Goal: Information Seeking & Learning: Learn about a topic

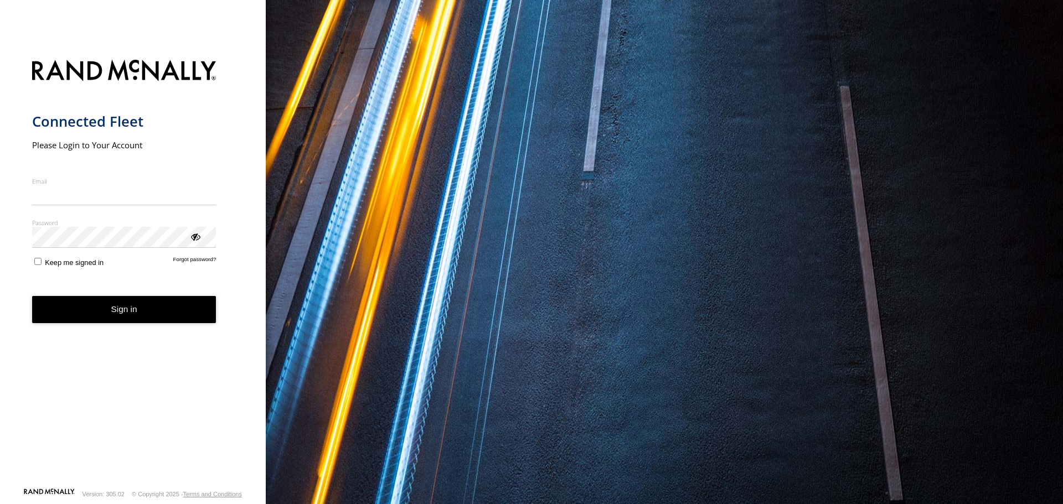
type input "**********"
click at [121, 316] on button "Sign in" at bounding box center [124, 309] width 184 height 27
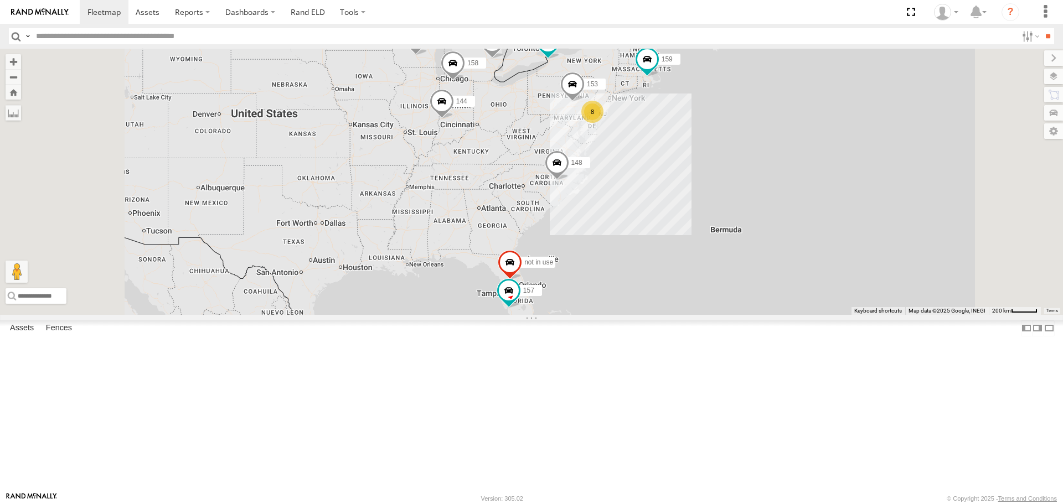
click at [0, 0] on span at bounding box center [0, 0] width 0 height 0
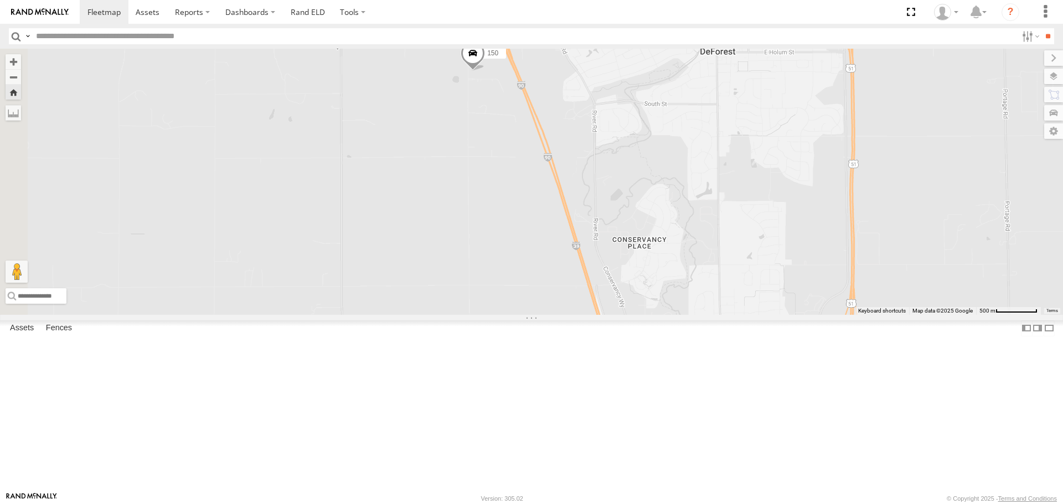
drag, startPoint x: 422, startPoint y: 190, endPoint x: 723, endPoint y: 193, distance: 300.6
click at [723, 193] on div "150" at bounding box center [531, 182] width 1063 height 266
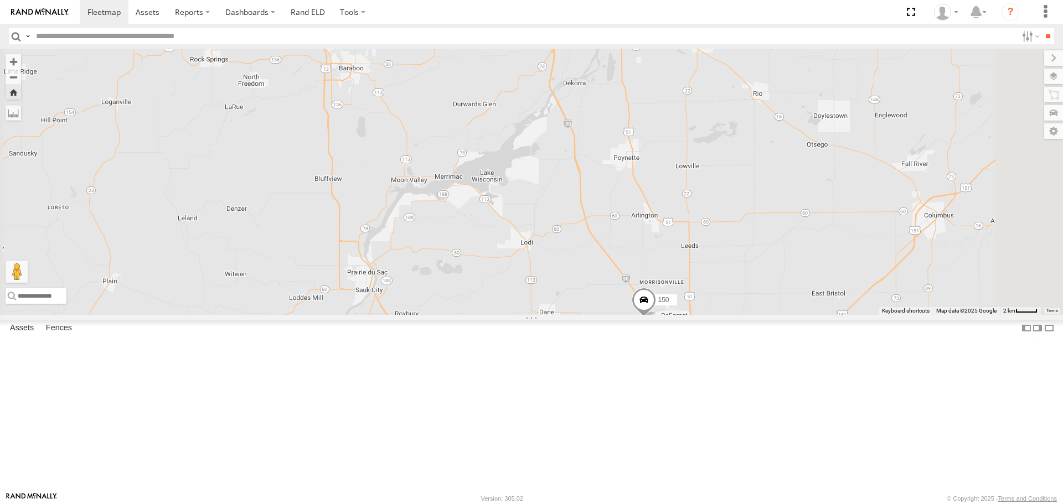
drag, startPoint x: 647, startPoint y: 190, endPoint x: 708, endPoint y: 390, distance: 209.5
click at [712, 314] on div "150" at bounding box center [531, 182] width 1063 height 266
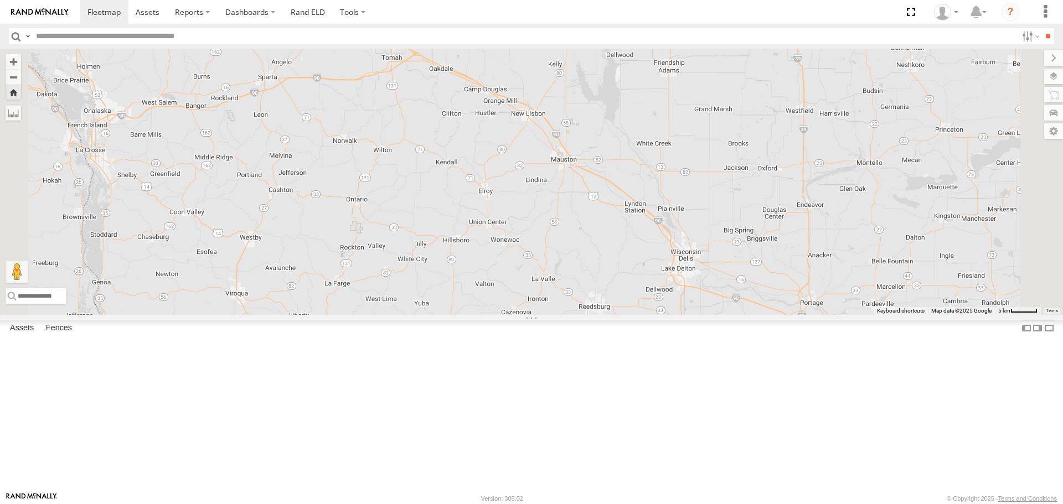
click at [0, 0] on span at bounding box center [0, 0] width 0 height 0
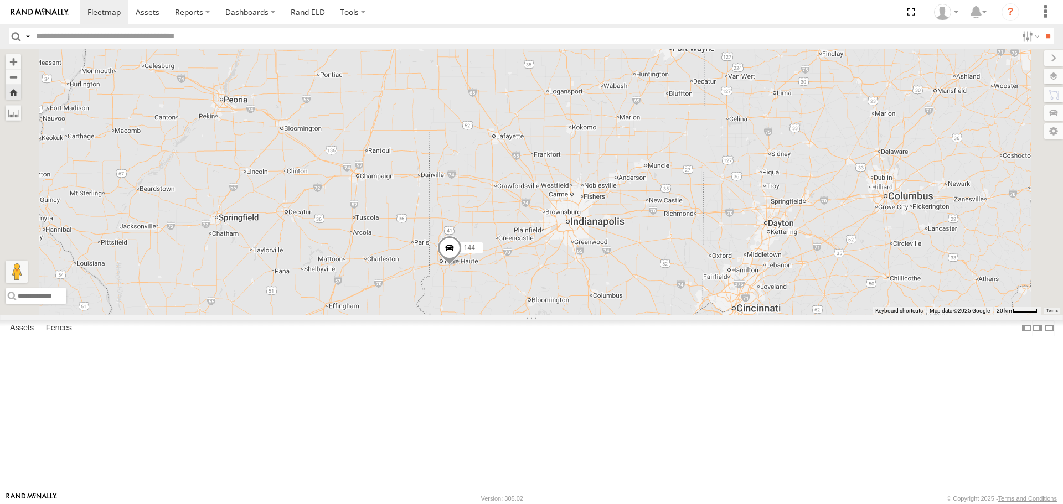
drag, startPoint x: 491, startPoint y: 396, endPoint x: 511, endPoint y: 410, distance: 24.7
click at [511, 314] on div "144" at bounding box center [531, 182] width 1063 height 266
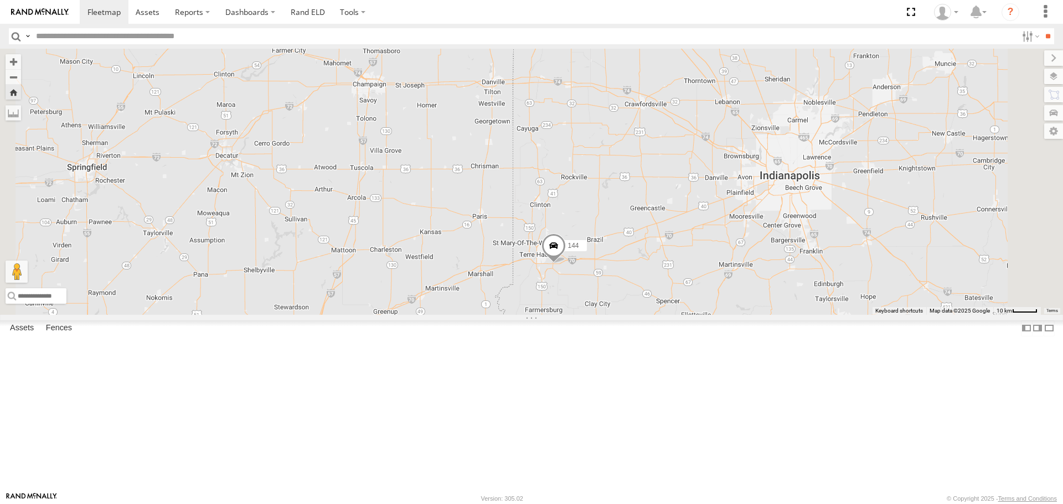
click at [0, 0] on span at bounding box center [0, 0] width 0 height 0
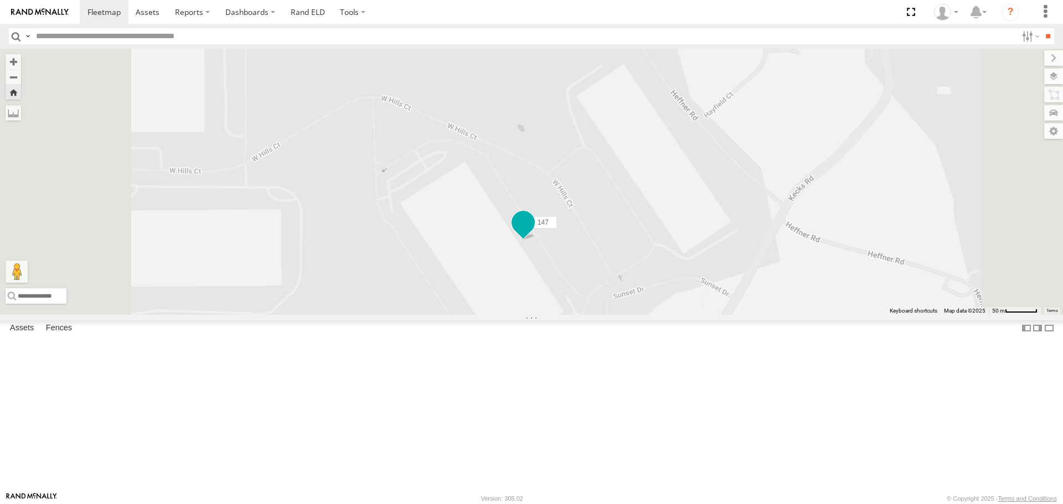
click at [533, 233] on span at bounding box center [523, 223] width 20 height 20
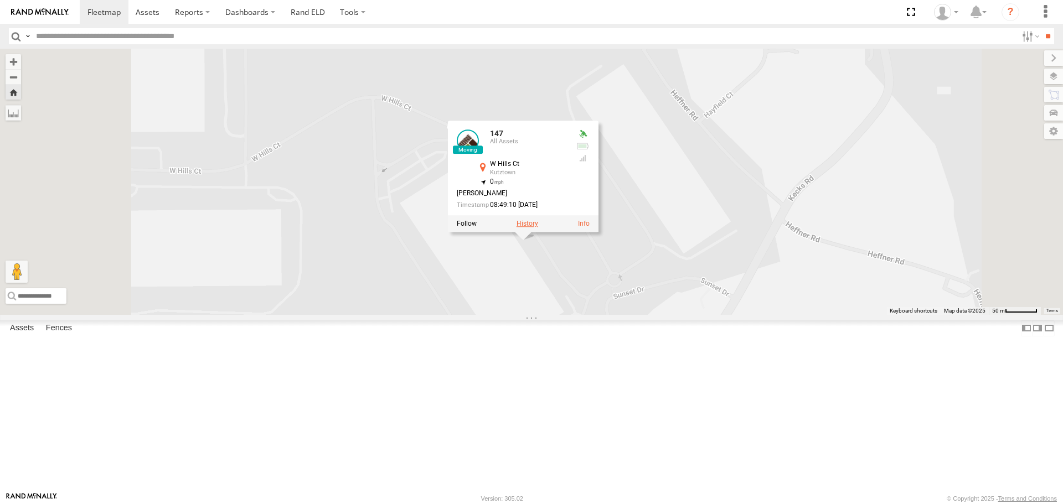
click at [538, 228] on label at bounding box center [528, 224] width 22 height 8
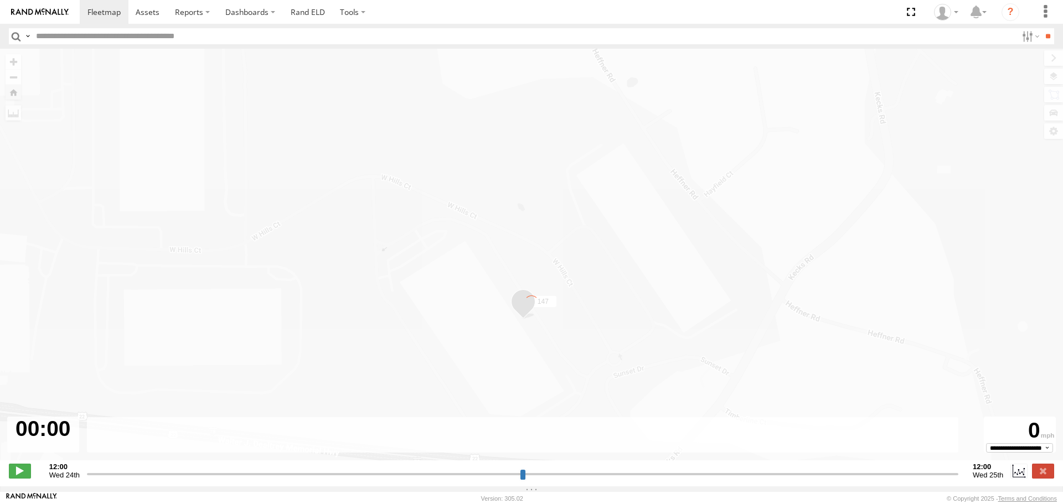
type input "**********"
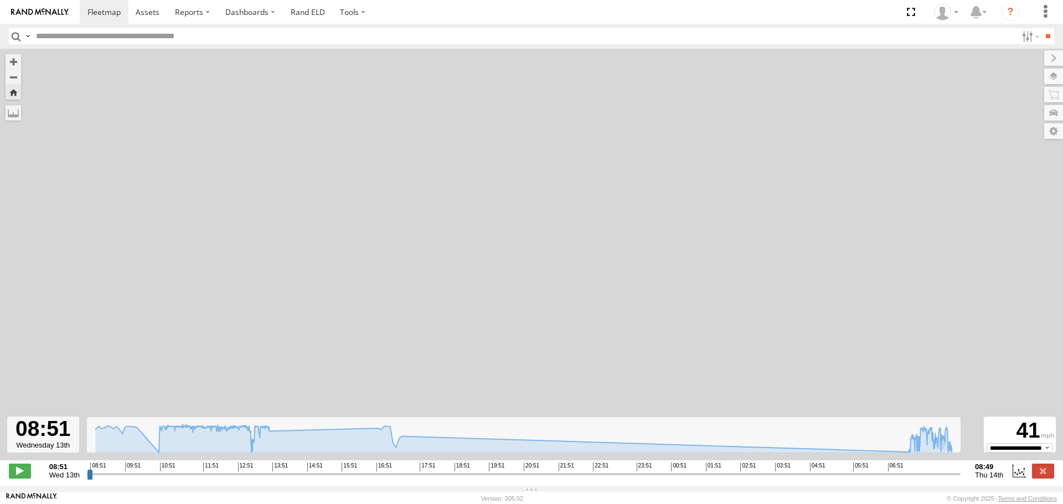
click at [950, 462] on div "147 09:01 Wed 09:16 Wed 09:36 Wed 09:46 Wed 10:16 Wed 10:44 Wed 10:45 Wed 10:53…" at bounding box center [531, 261] width 1063 height 424
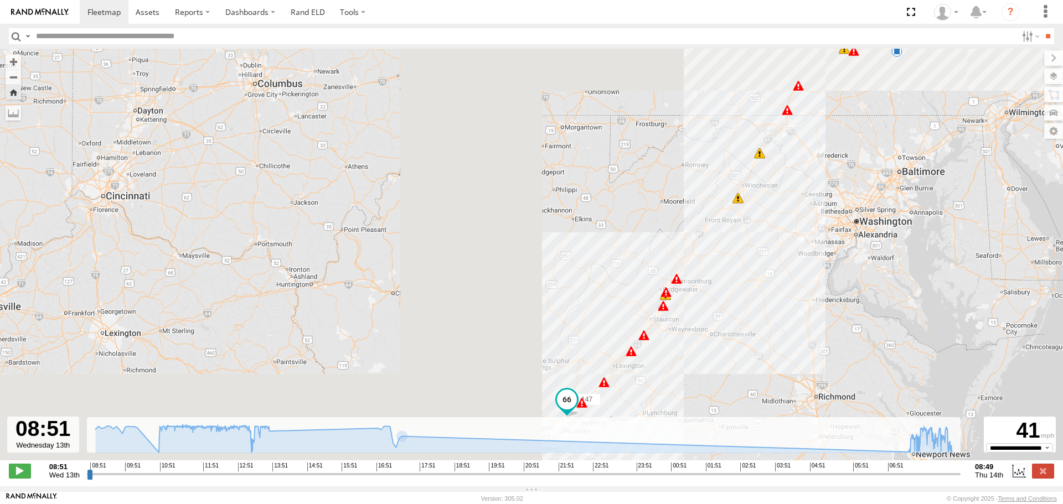
drag, startPoint x: 112, startPoint y: 94, endPoint x: 783, endPoint y: 251, distance: 688.6
click at [783, 251] on div "147 09:01 Wed 09:16 Wed 09:36 Wed 09:46 Wed 10:16 Wed 10:44 Wed 10:45 Wed 10:53…" at bounding box center [531, 261] width 1063 height 424
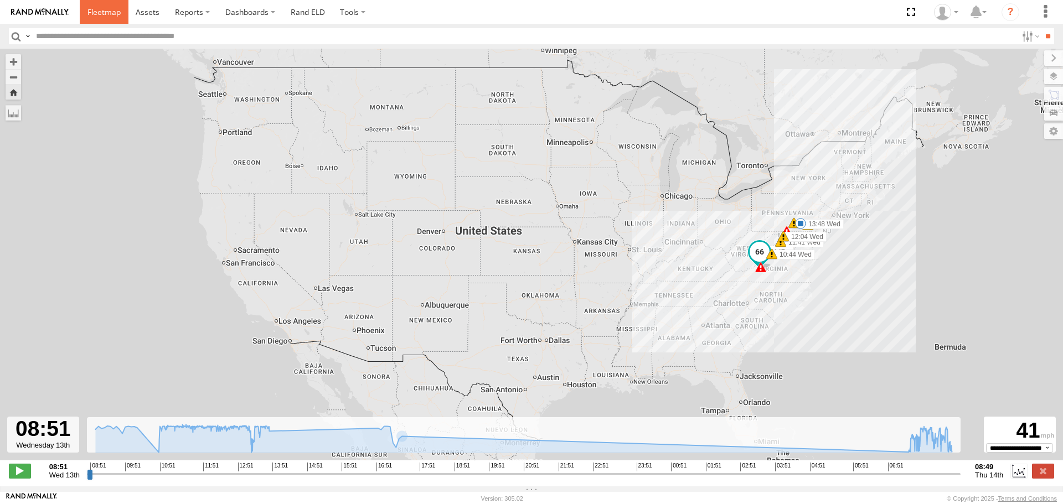
click at [106, 15] on span at bounding box center [103, 12] width 33 height 11
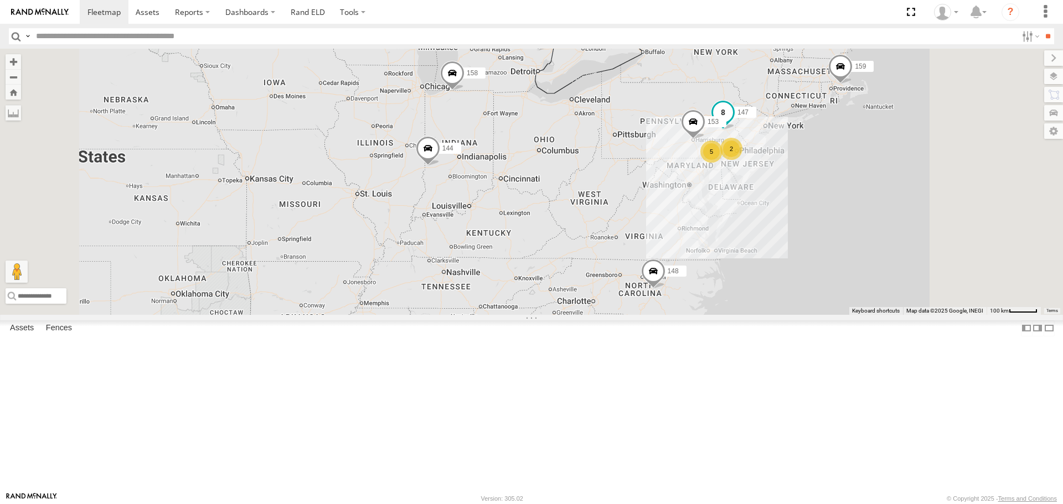
click at [733, 122] on span at bounding box center [723, 112] width 20 height 20
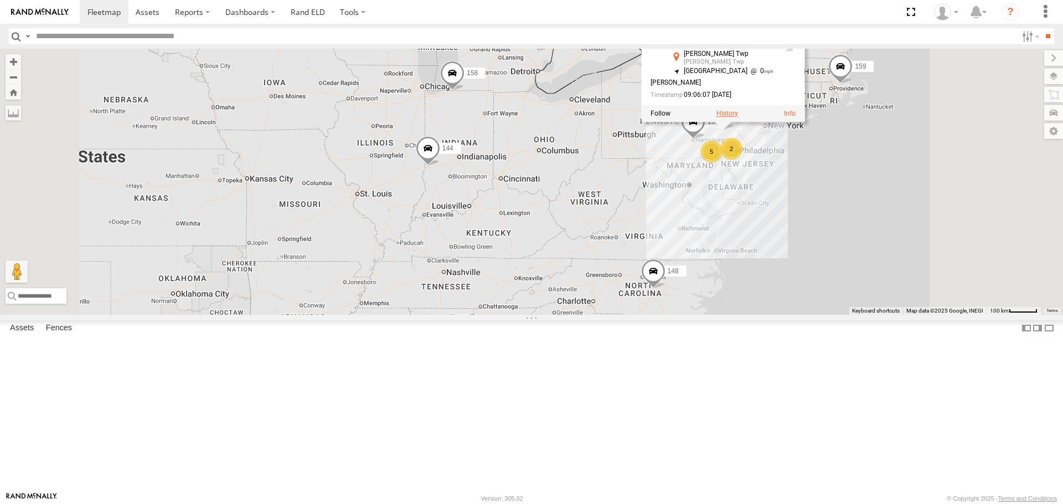
click at [738, 118] on label at bounding box center [727, 114] width 22 height 8
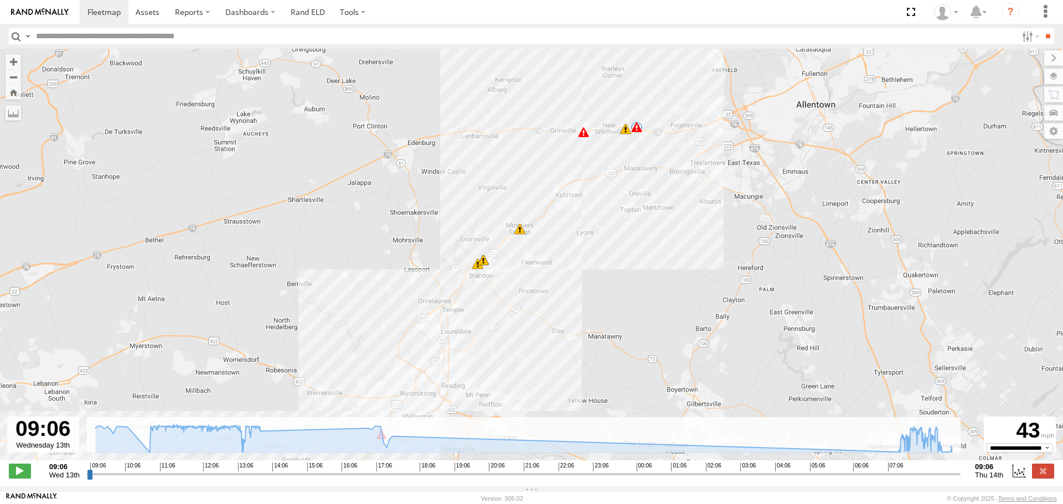
drag, startPoint x: 659, startPoint y: 132, endPoint x: 636, endPoint y: 165, distance: 40.9
click at [636, 165] on div "147 10:44 Wed 11:41 Wed 12:04 Wed 12:30 Wed 12:43 Wed 13:17 Wed 13:22 Wed 13:48…" at bounding box center [531, 261] width 1063 height 424
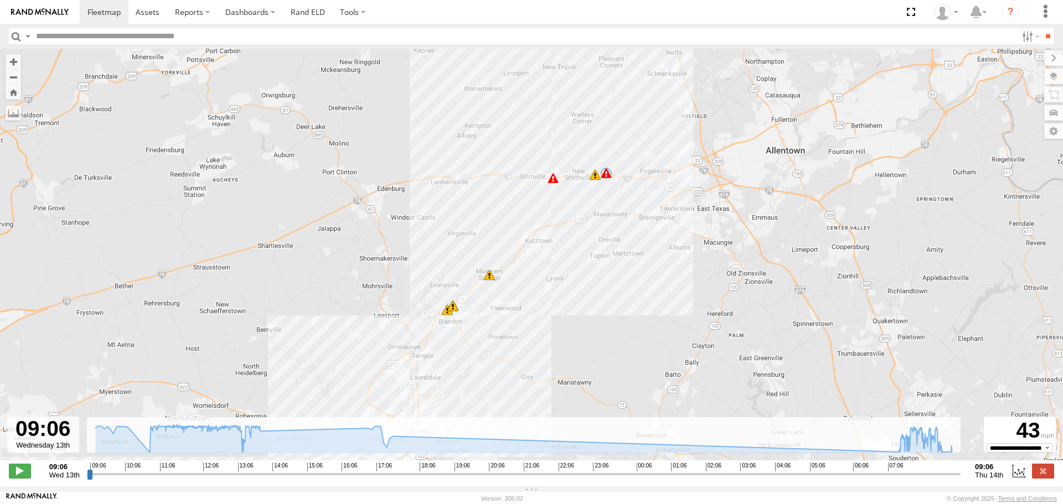
drag, startPoint x: 643, startPoint y: 148, endPoint x: 610, endPoint y: 197, distance: 58.8
click at [610, 197] on div "147 10:44 Wed 11:41 Wed 12:04 Wed 12:30 Wed 12:43 Wed 13:17 Wed 13:22 Wed 13:48…" at bounding box center [531, 261] width 1063 height 424
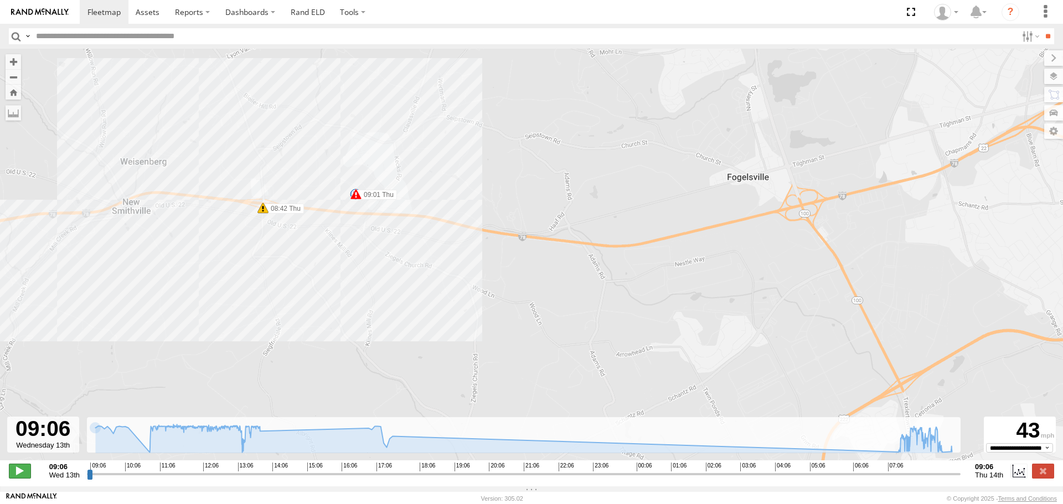
click at [20, 475] on span at bounding box center [20, 471] width 22 height 14
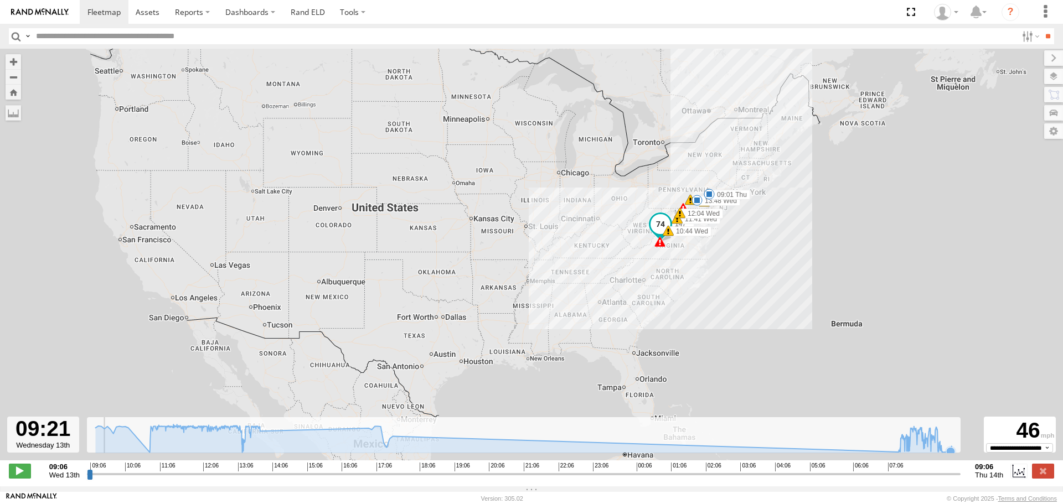
click at [951, 453] on icon at bounding box center [950, 451] width 9 height 9
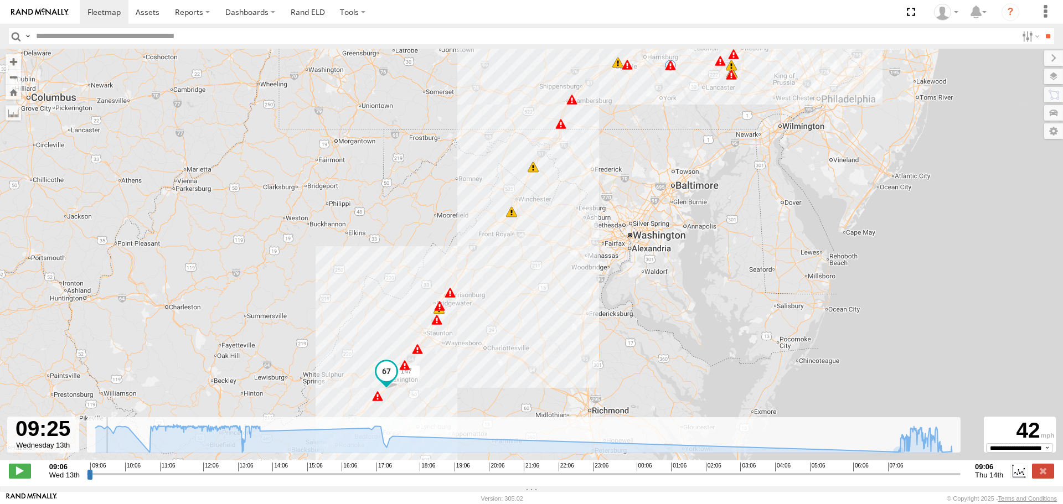
drag, startPoint x: 803, startPoint y: 139, endPoint x: 468, endPoint y: 313, distance: 377.9
click at [468, 313] on div "147 10:44 Wed 11:41 Wed 12:04 Wed 13:17 Wed 13:48 Wed 08:50 Thu 09:01 Thu 09:16…" at bounding box center [531, 261] width 1063 height 424
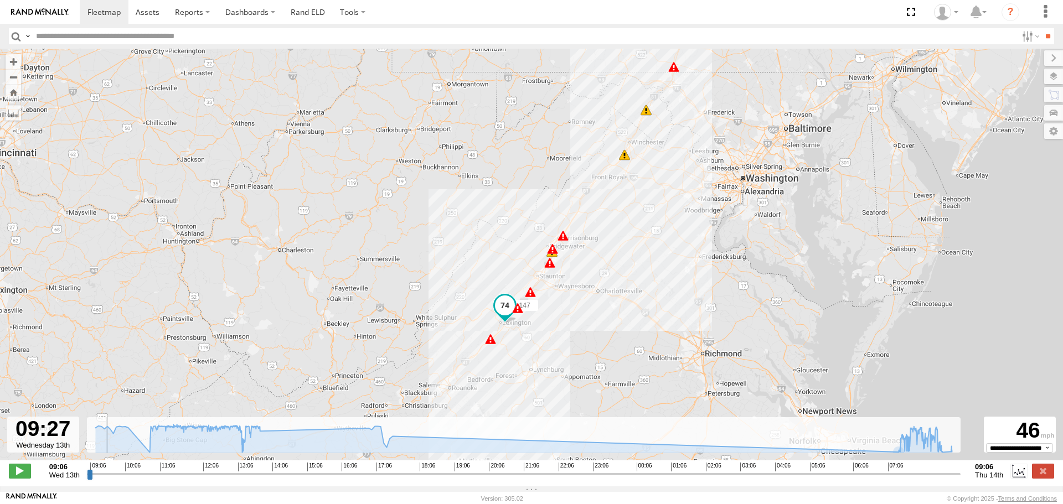
drag, startPoint x: 729, startPoint y: 111, endPoint x: 632, endPoint y: 317, distance: 228.1
click at [644, 287] on div "147 10:44 Wed 11:41 Wed 12:04 Wed 13:17 Wed 13:48 Wed 08:50 Thu 09:01 Thu 09:16…" at bounding box center [531, 261] width 1063 height 424
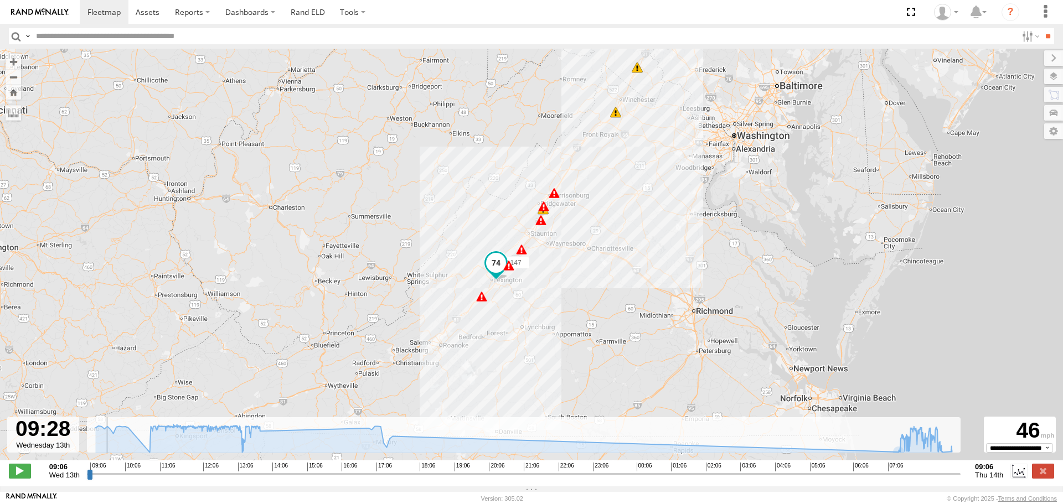
drag, startPoint x: 607, startPoint y: 311, endPoint x: 469, endPoint y: 390, distance: 158.8
click at [470, 391] on div "147 10:44 Wed 11:41 Wed 12:04 Wed 13:17 Wed 13:48 Wed 08:50 Thu 09:01 Thu 09:16…" at bounding box center [531, 261] width 1063 height 424
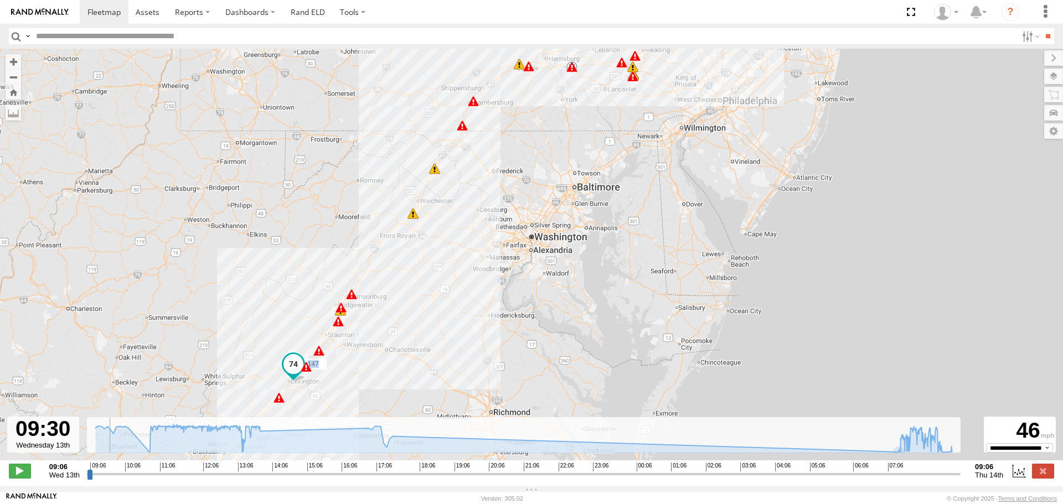
drag, startPoint x: 665, startPoint y: 157, endPoint x: 360, endPoint y: 375, distance: 374.2
click at [370, 363] on div "147 10:44 Wed 11:41 Wed 12:04 Wed 13:17 Wed 13:48 Wed 08:50 Thu 09:01 Thu 09:16…" at bounding box center [531, 261] width 1063 height 424
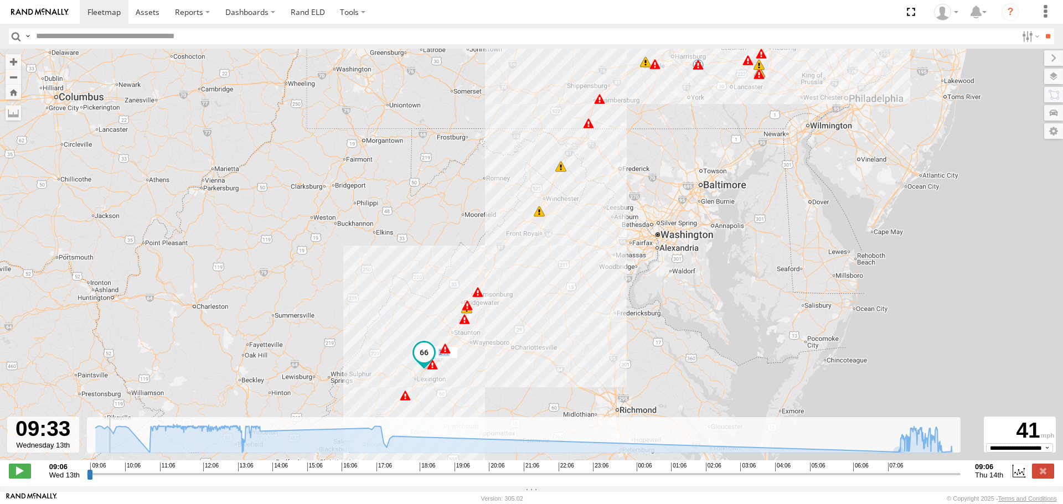
drag, startPoint x: 712, startPoint y: 73, endPoint x: 418, endPoint y: 352, distance: 405.7
click at [423, 348] on div "147 10:44 Wed 11:41 Wed 12:04 Wed 13:17 Wed 13:48 Wed 08:50 Thu 09:01 Thu 09:16…" at bounding box center [531, 261] width 1063 height 424
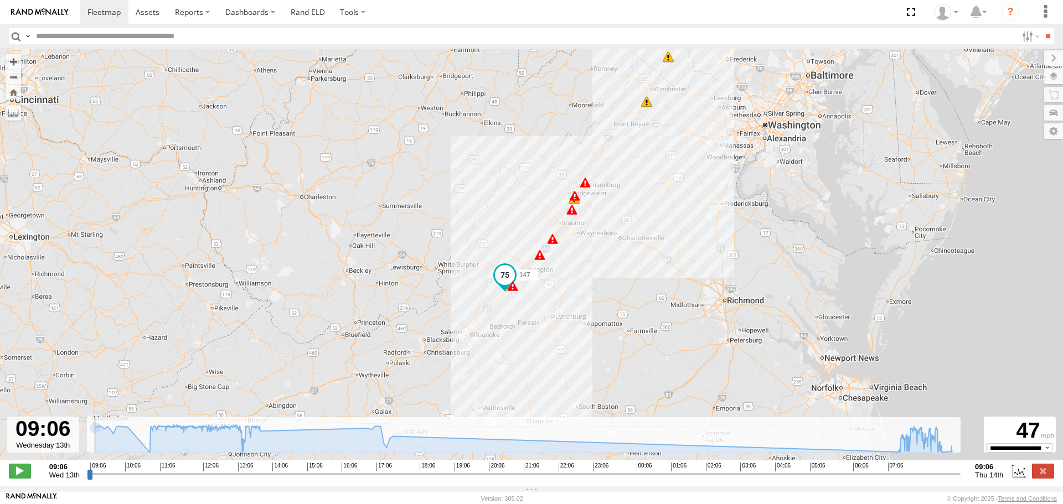
drag, startPoint x: 107, startPoint y: 482, endPoint x: 76, endPoint y: 478, distance: 31.2
click at [87, 478] on input "range" at bounding box center [524, 474] width 874 height 11
click at [22, 478] on span at bounding box center [20, 471] width 22 height 14
type input "**********"
click at [100, 12] on span at bounding box center [103, 12] width 33 height 11
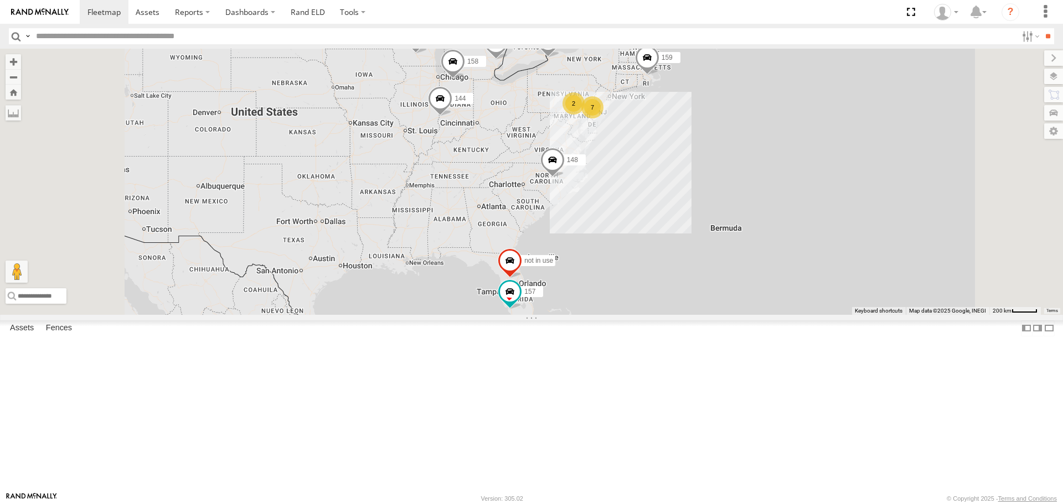
click at [0, 0] on span at bounding box center [0, 0] width 0 height 0
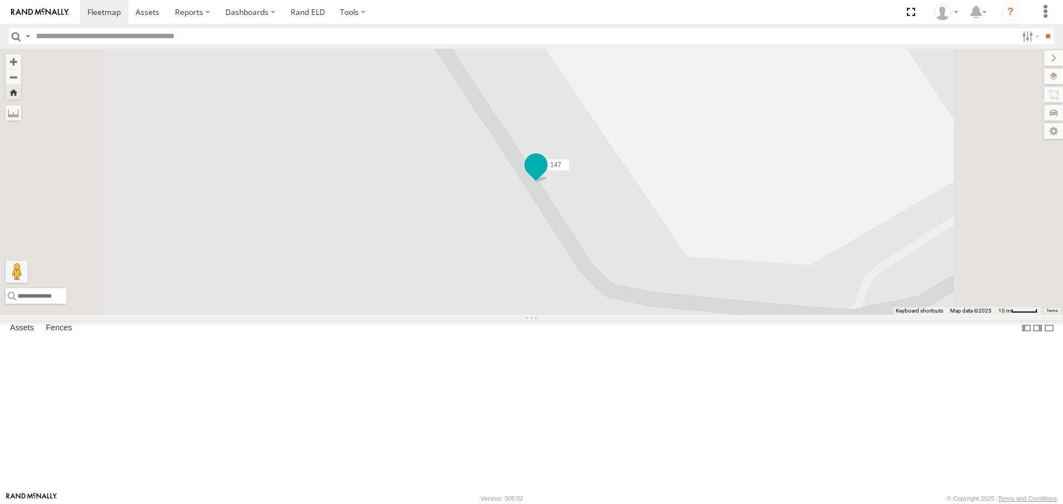
click at [546, 175] on span at bounding box center [536, 166] width 20 height 20
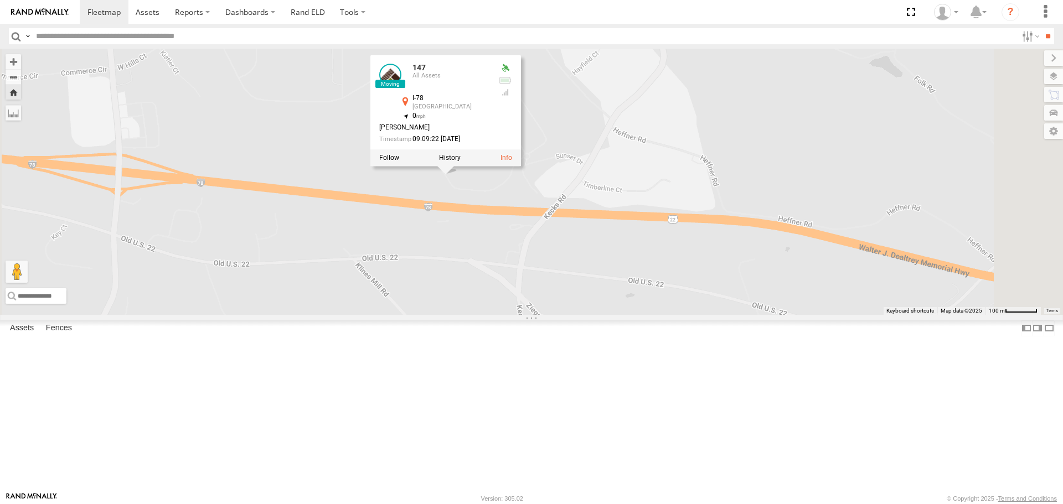
click at [0, 0] on span at bounding box center [0, 0] width 0 height 0
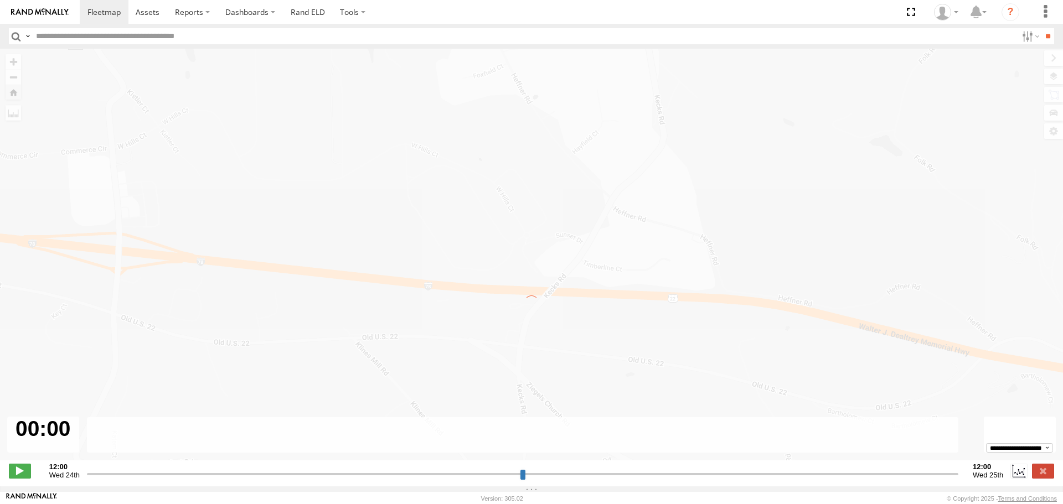
type input "**********"
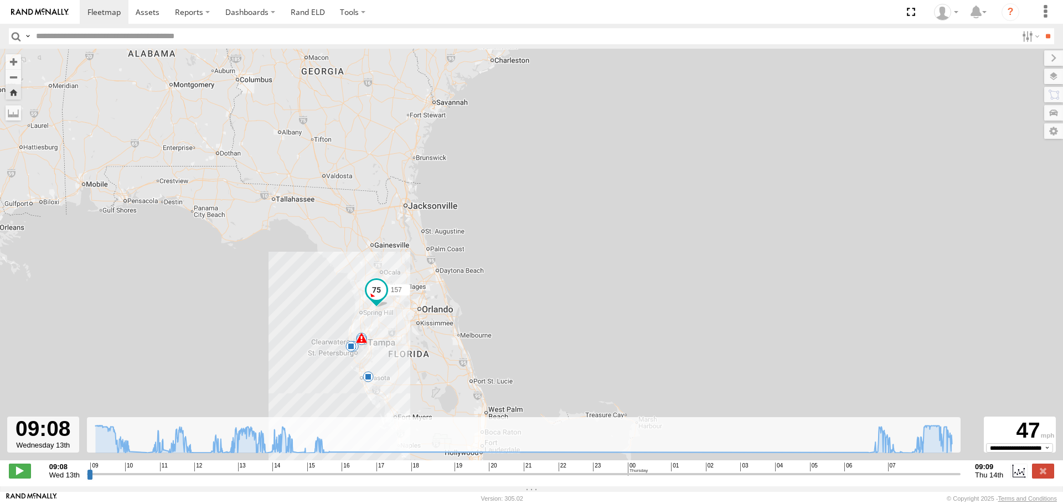
drag, startPoint x: 570, startPoint y: 202, endPoint x: 570, endPoint y: 307, distance: 105.7
click at [570, 307] on div "157 10:34 Wed 10:14 Wed 11:04 Wed 11:55 Wed 12:44 Wed 5" at bounding box center [531, 261] width 1063 height 424
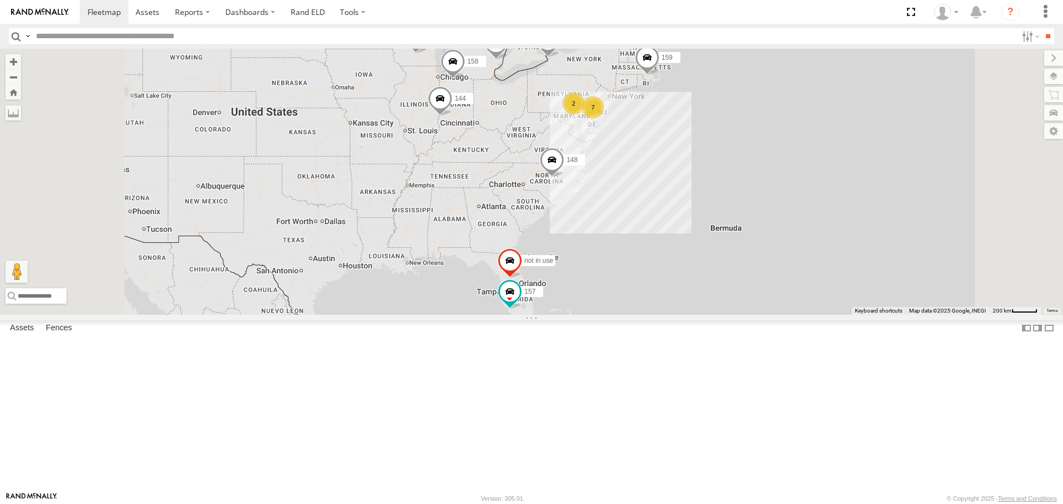
click at [0, 0] on span at bounding box center [0, 0] width 0 height 0
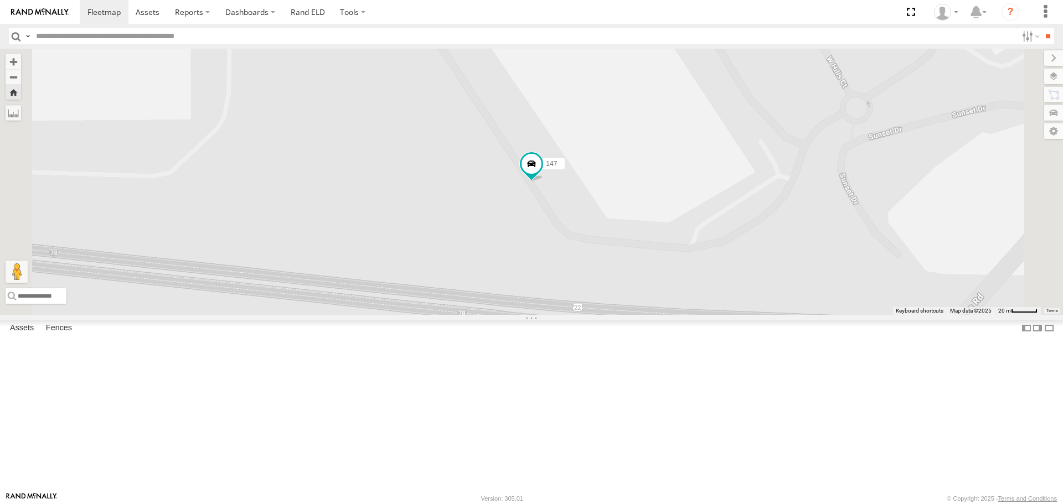
click at [0, 0] on link at bounding box center [0, 0] width 0 height 0
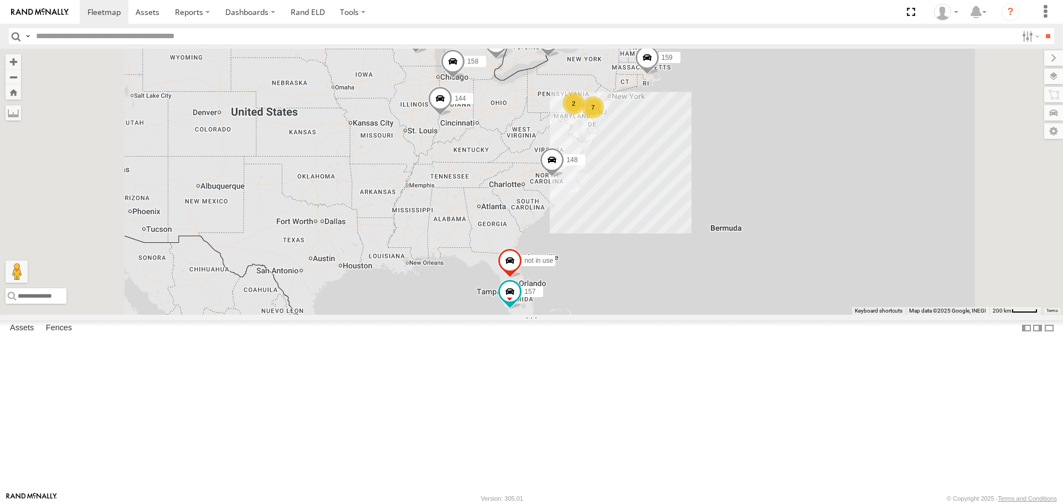
click at [0, 0] on span at bounding box center [0, 0] width 0 height 0
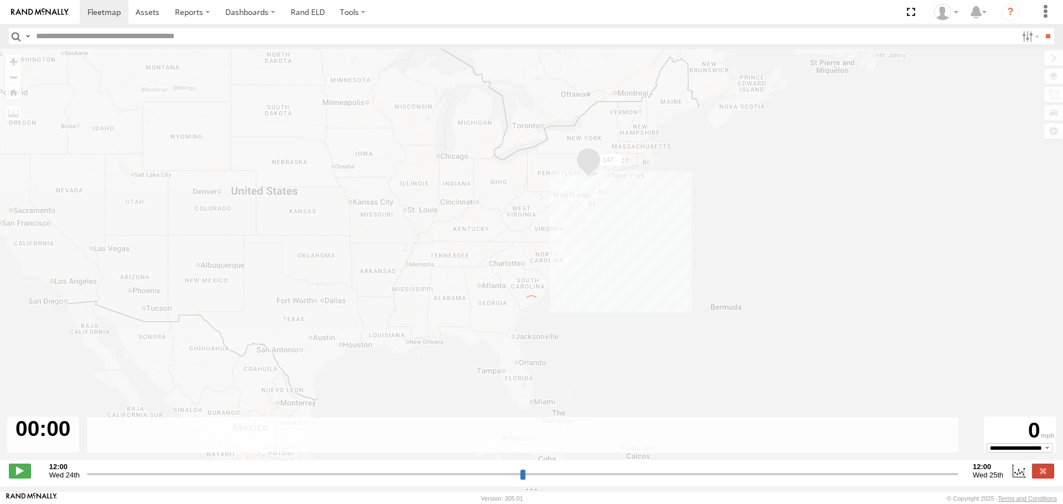
type input "**********"
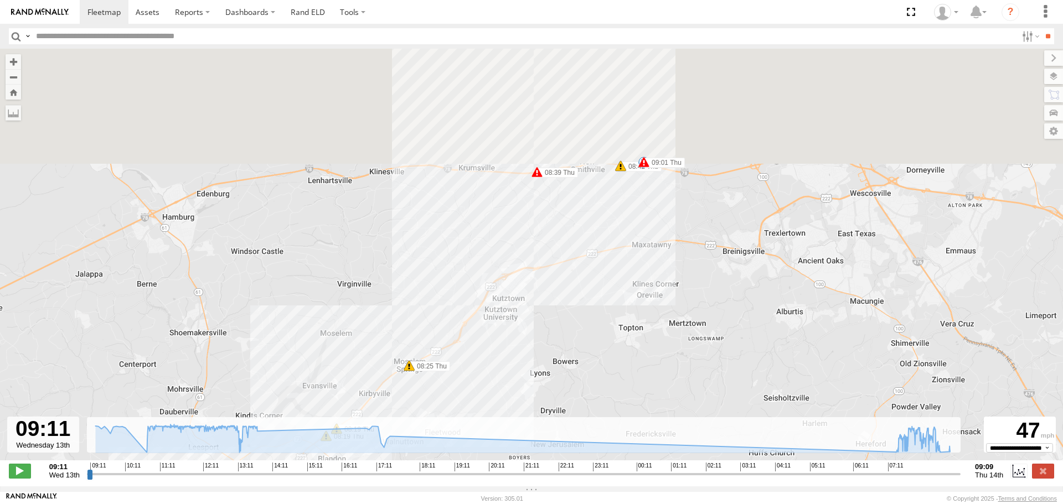
drag, startPoint x: 680, startPoint y: 68, endPoint x: 632, endPoint y: 291, distance: 228.1
click at [632, 291] on div "147 10:44 Wed 11:41 Wed 12:04 Wed 13:17 Wed 13:48 Wed 08:50 Thu 09:01 Thu 09:16…" at bounding box center [531, 261] width 1063 height 424
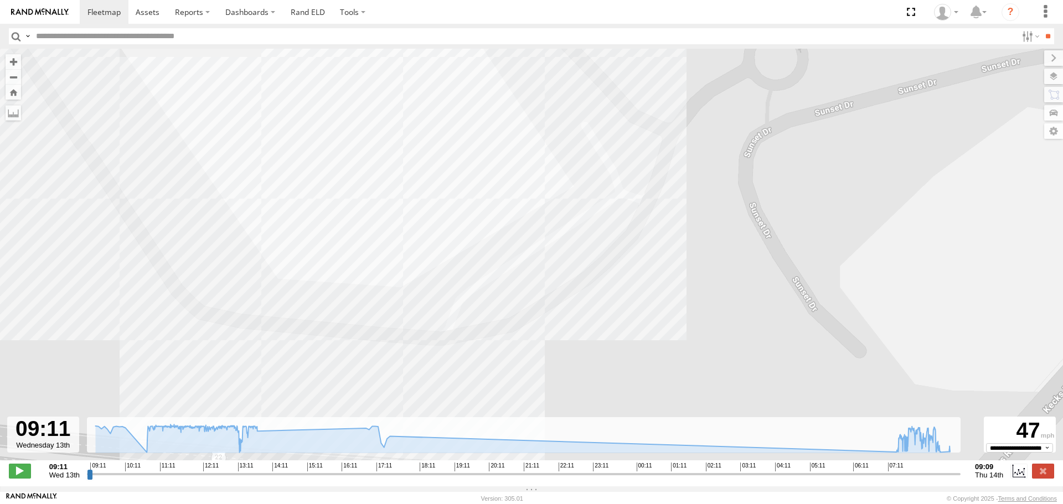
drag, startPoint x: 633, startPoint y: 104, endPoint x: 591, endPoint y: 366, distance: 266.4
click at [591, 366] on div "147 10:44 Wed 11:41 Wed 12:04 Wed 13:17 Wed 13:48 Wed 08:50 Thu 09:01 Thu 09:16…" at bounding box center [531, 261] width 1063 height 424
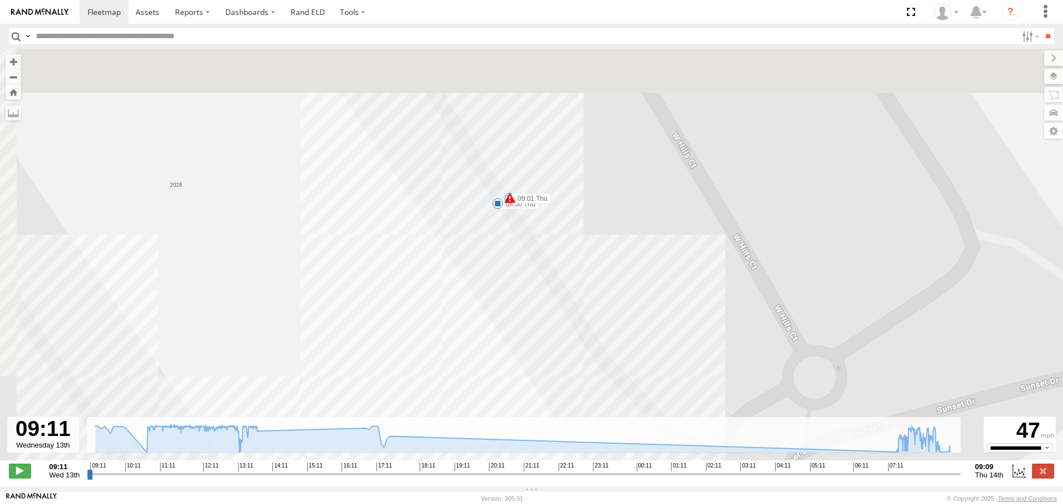
drag, startPoint x: 507, startPoint y: 158, endPoint x: 616, endPoint y: 355, distance: 226.0
click at [616, 355] on div "147 10:44 Wed 11:41 Wed 12:04 Wed 13:17 Wed 13:48 Wed 08:50 Thu 09:01 Thu 09:16…" at bounding box center [531, 261] width 1063 height 424
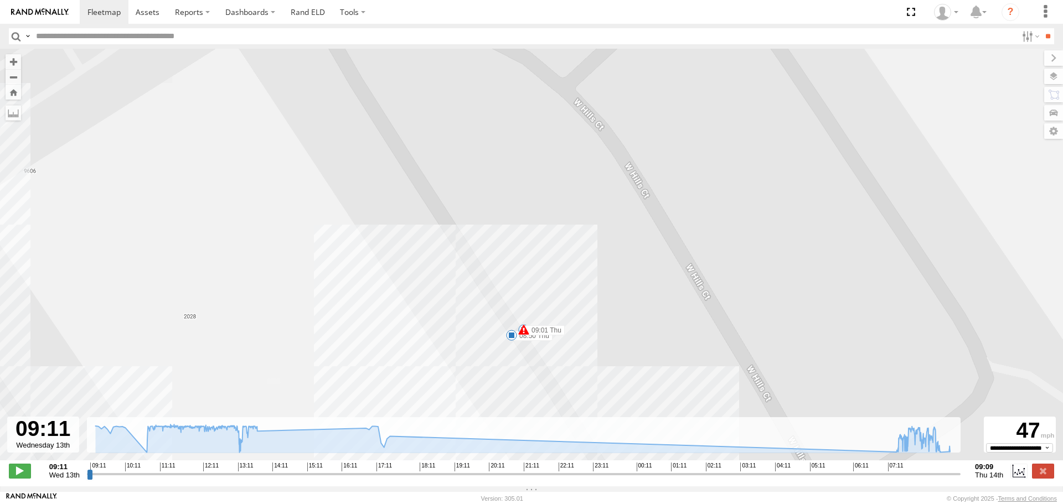
drag, startPoint x: 563, startPoint y: 243, endPoint x: 477, endPoint y: 169, distance: 113.9
click at [477, 169] on div "147 10:44 Wed 11:41 Wed 12:04 Wed 13:17 Wed 13:48 Wed 08:50 Thu 09:01 Thu 09:16…" at bounding box center [531, 261] width 1063 height 424
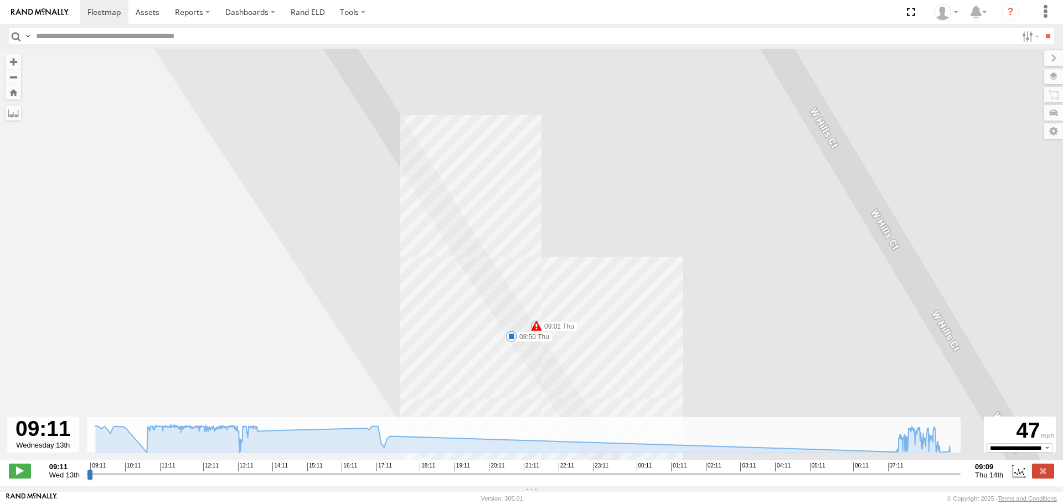
click at [537, 329] on span at bounding box center [536, 326] width 11 height 11
click at [706, 344] on div "147 10:44 Wed 11:41 Wed 12:04 Wed 13:17 Wed 13:48 Wed 08:50 Thu 09:01 Thu 09:16…" at bounding box center [531, 261] width 1063 height 424
click at [537, 330] on span at bounding box center [536, 326] width 11 height 11
click at [537, 317] on div "J1939 Fault 09:01 08/14/2025 40.58124 -75.69341 W Hills Ct Kutztown,PA" at bounding box center [536, 278] width 136 height 79
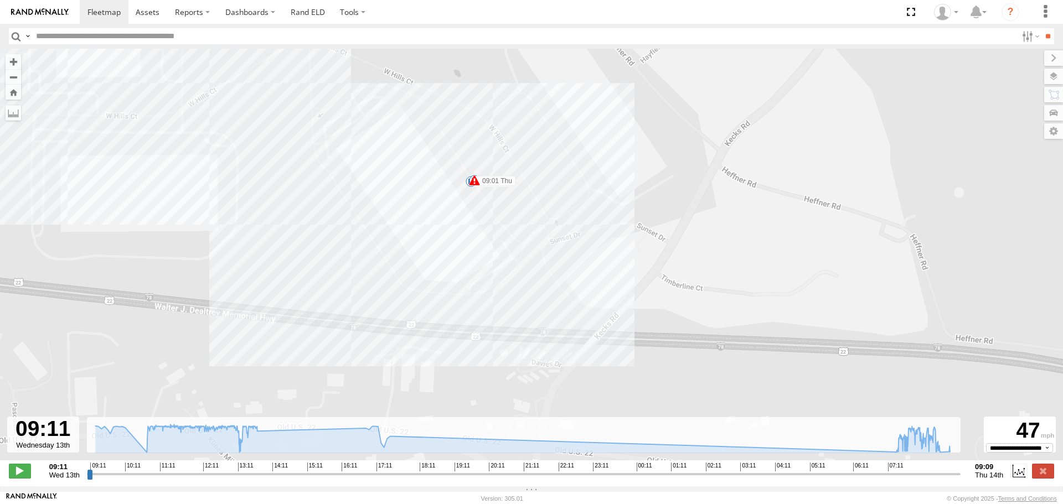
drag, startPoint x: 488, startPoint y: 344, endPoint x: 462, endPoint y: 189, distance: 157.2
click at [462, 189] on div "147 10:44 Wed 11:41 Wed 12:04 Wed 13:17 Wed 13:48 Wed 08:50 Thu 09:01 Thu 09:16…" at bounding box center [531, 261] width 1063 height 424
click at [1033, 438] on div "47" at bounding box center [1019, 431] width 69 height 25
click at [950, 456] on icon at bounding box center [949, 451] width 9 height 9
click at [958, 453] on rect at bounding box center [524, 435] width 874 height 36
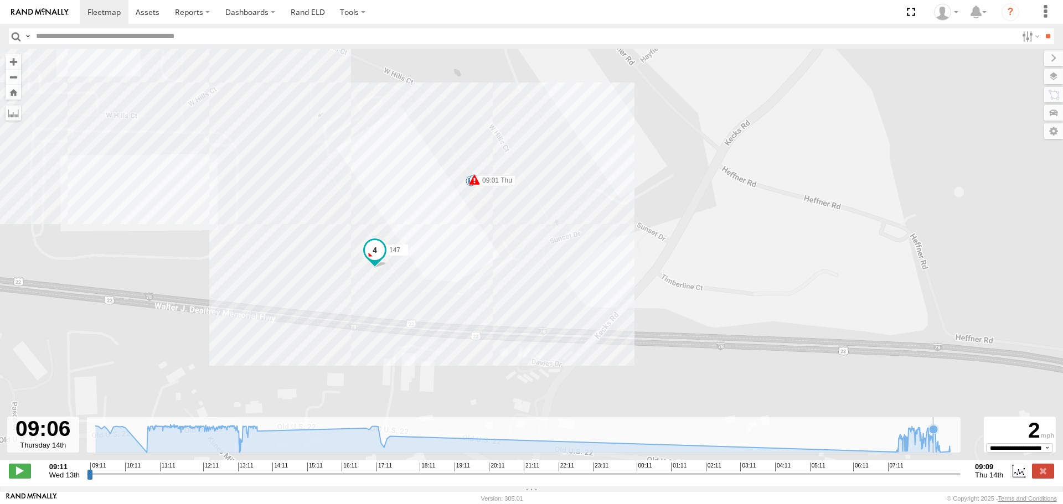
click at [933, 432] on icon at bounding box center [933, 429] width 9 height 9
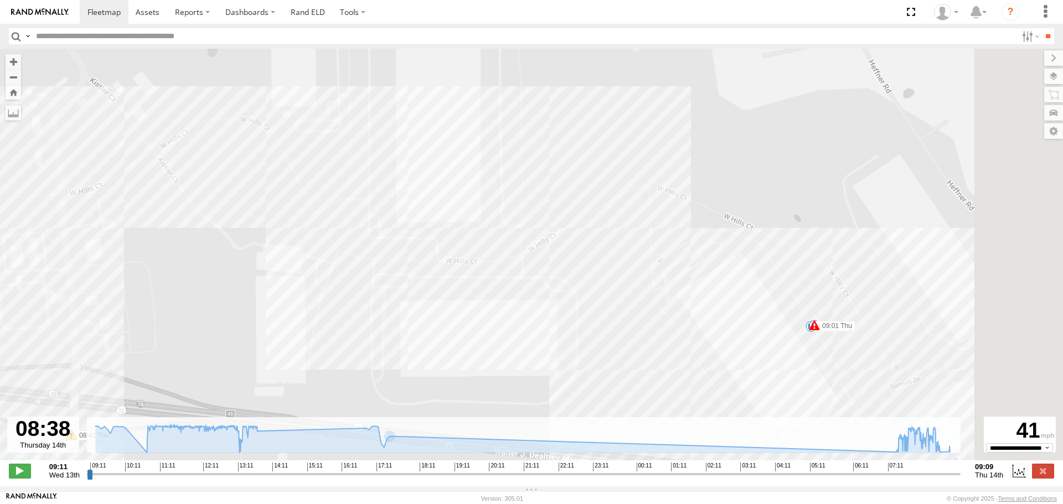
drag, startPoint x: 859, startPoint y: 357, endPoint x: 439, endPoint y: 216, distance: 442.6
click at [439, 216] on div "147 10:44 Wed 11:41 Wed 12:04 Wed 13:17 Wed 13:48 Wed 08:50 Thu 09:01 Thu 09:16…" at bounding box center [531, 261] width 1063 height 424
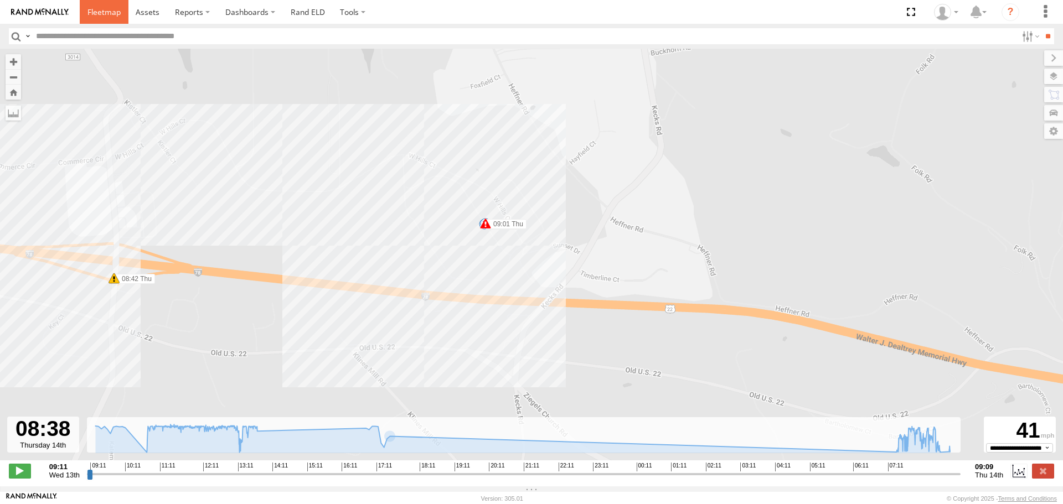
click at [96, 11] on span at bounding box center [103, 12] width 33 height 11
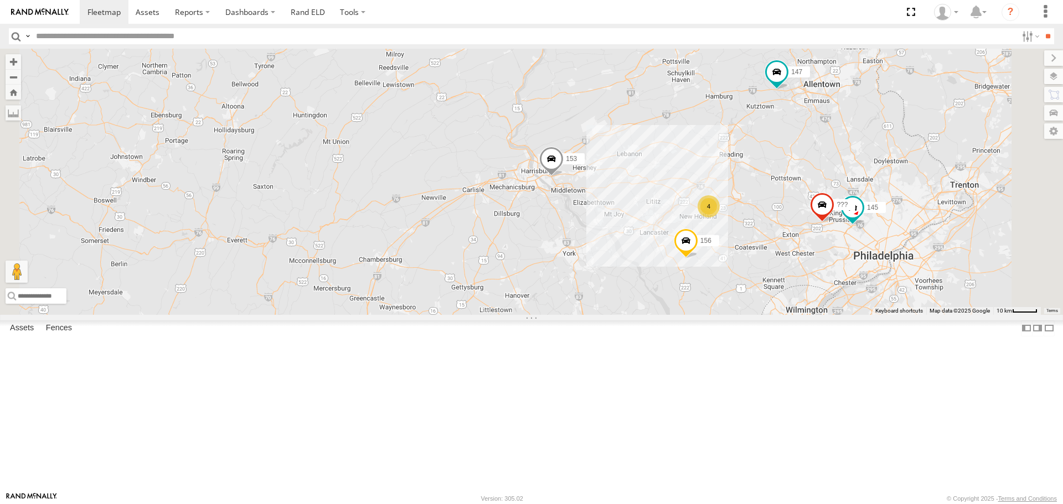
click at [564, 177] on span at bounding box center [551, 162] width 24 height 30
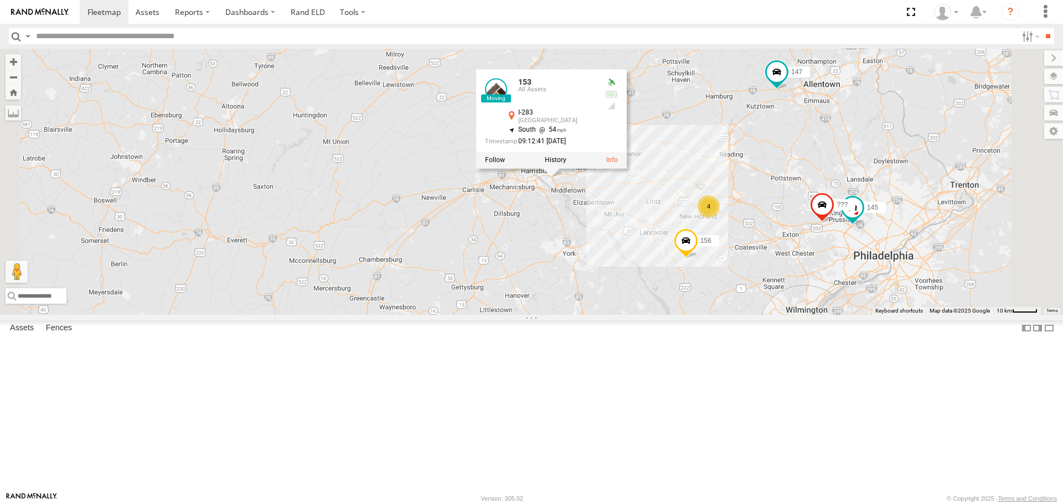
click at [564, 246] on div "148 159 151 150 144 158 not in use 143 157 153 147 156 145 ??? 4 153 All Assets…" at bounding box center [531, 182] width 1063 height 266
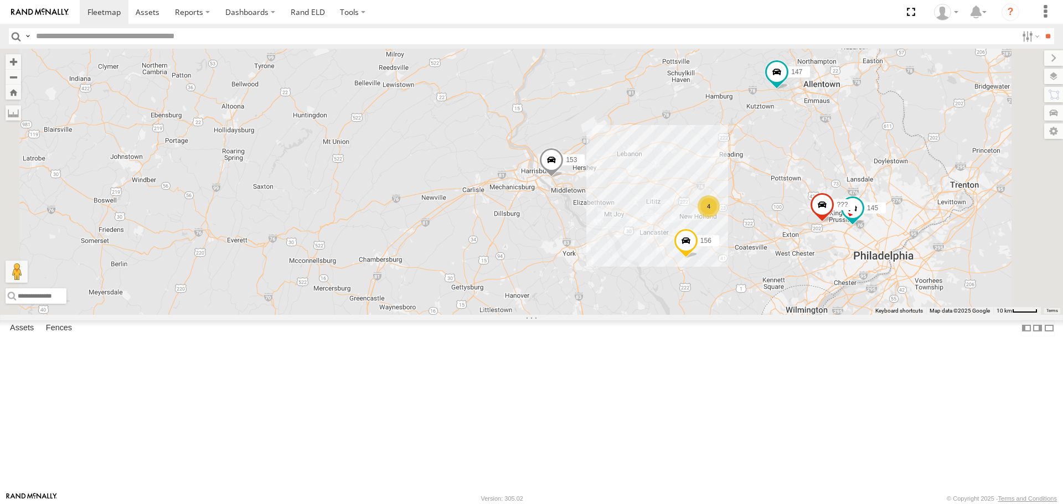
click at [0, 0] on span at bounding box center [0, 0] width 0 height 0
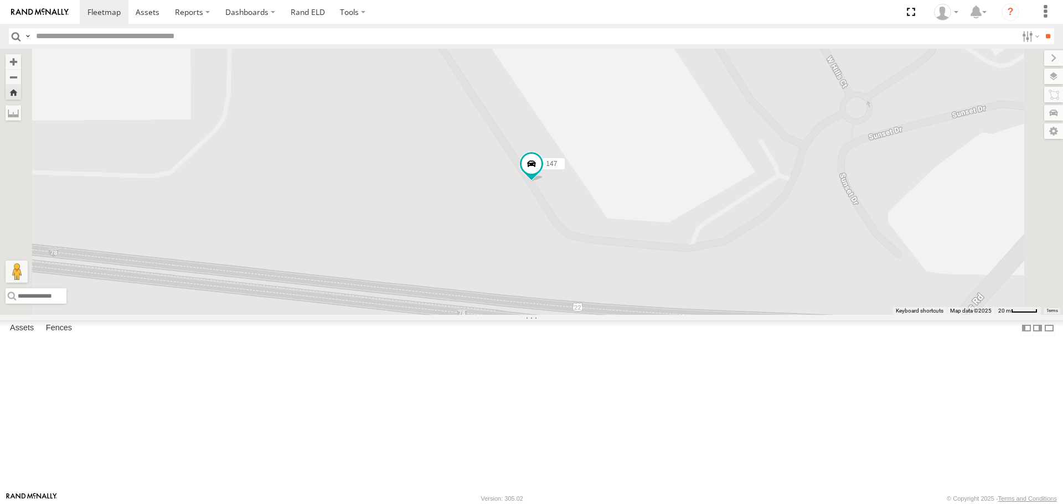
click at [0, 0] on span at bounding box center [0, 0] width 0 height 0
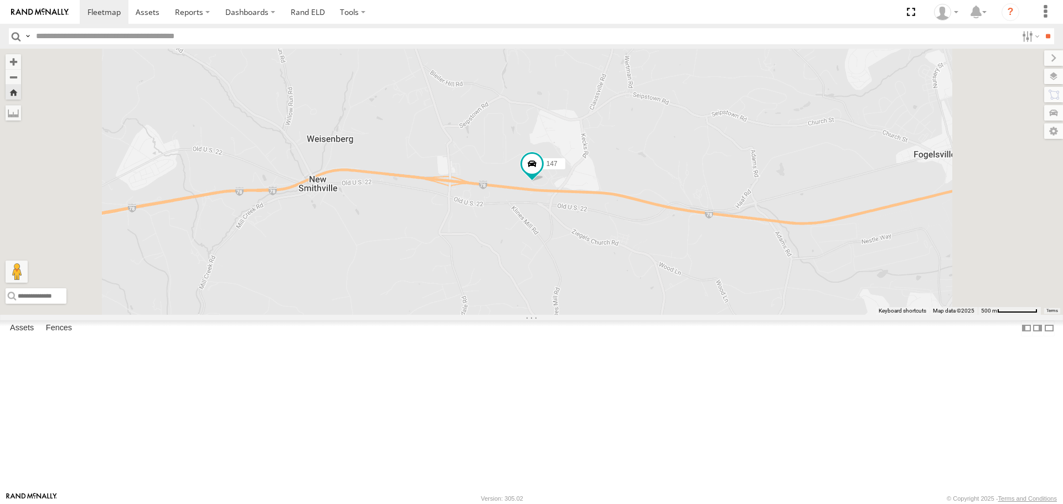
click at [0, 0] on span at bounding box center [0, 0] width 0 height 0
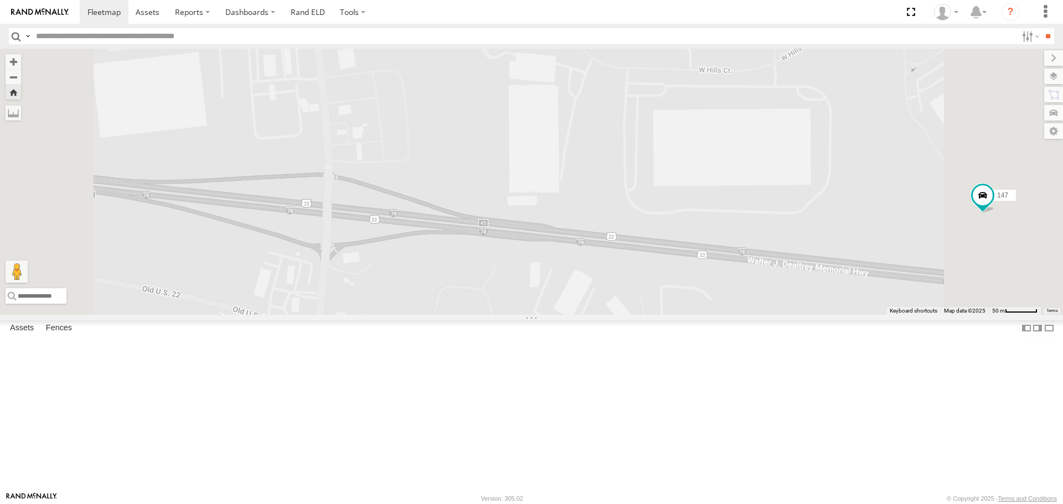
click at [0, 0] on span at bounding box center [0, 0] width 0 height 0
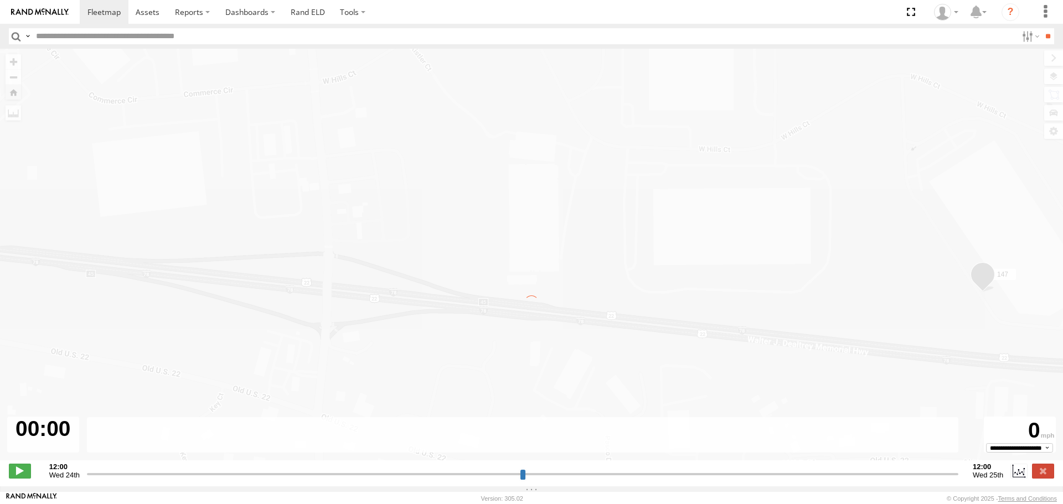
type input "**********"
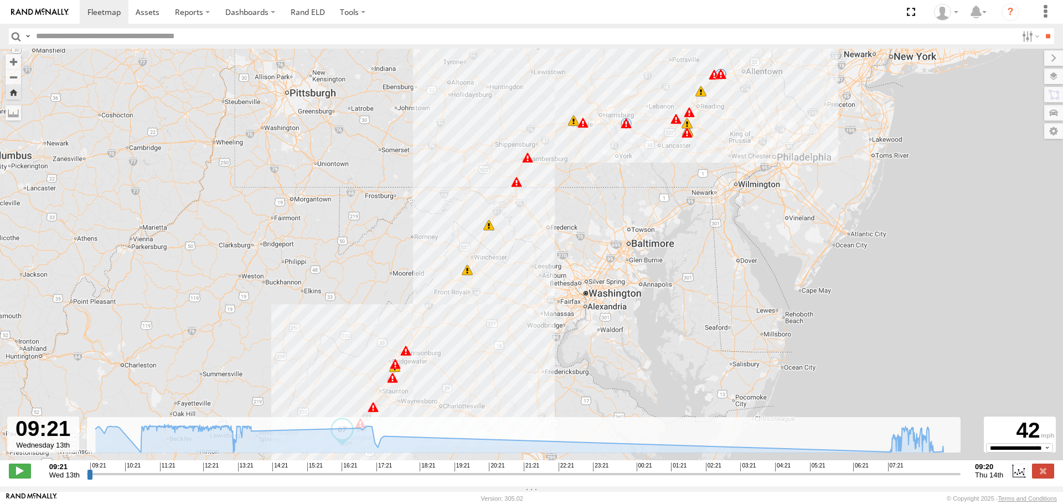
drag, startPoint x: 663, startPoint y: 146, endPoint x: 526, endPoint y: 339, distance: 236.6
click at [526, 339] on div "147 09:36 Wed 09:46 Wed 10:16 Wed 10:44 Wed 10:45 Wed 10:53 Wed 11:41 Wed 12:04…" at bounding box center [531, 261] width 1063 height 424
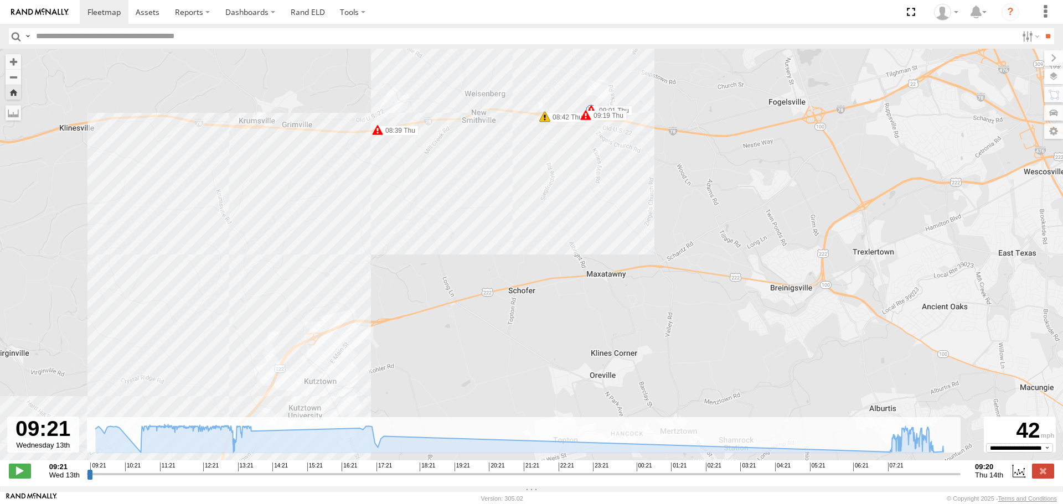
drag, startPoint x: 576, startPoint y: 89, endPoint x: 533, endPoint y: 271, distance: 187.2
click at [533, 271] on div "147 09:36 Wed 09:46 Wed 10:16 Wed 10:44 Wed 10:45 Wed 10:53 Wed 11:41 Wed 12:04…" at bounding box center [531, 261] width 1063 height 424
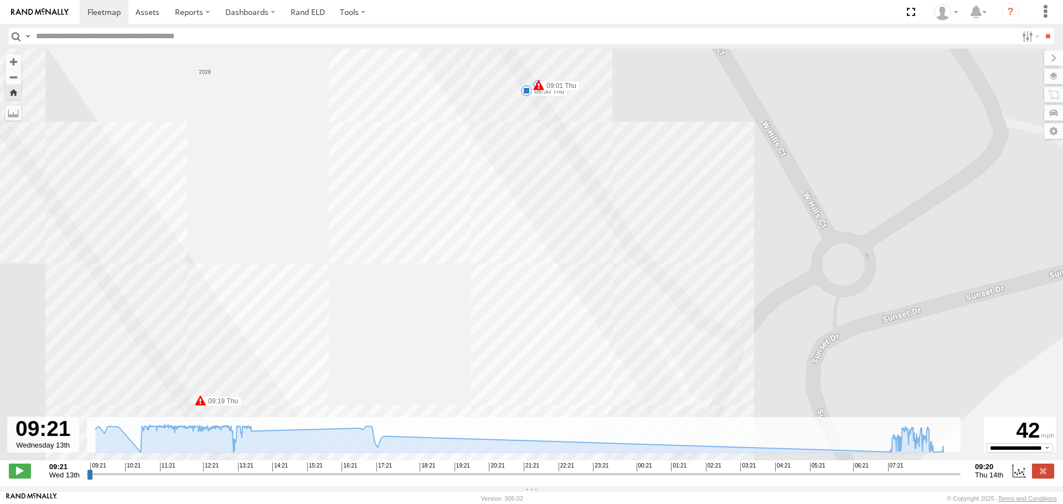
drag, startPoint x: 710, startPoint y: 75, endPoint x: 565, endPoint y: 396, distance: 352.3
click at [565, 396] on div "147 09:36 Wed 09:46 Wed 10:16 Wed 10:44 Wed 10:45 Wed 10:53 Wed 11:41 Wed 12:04…" at bounding box center [531, 261] width 1063 height 424
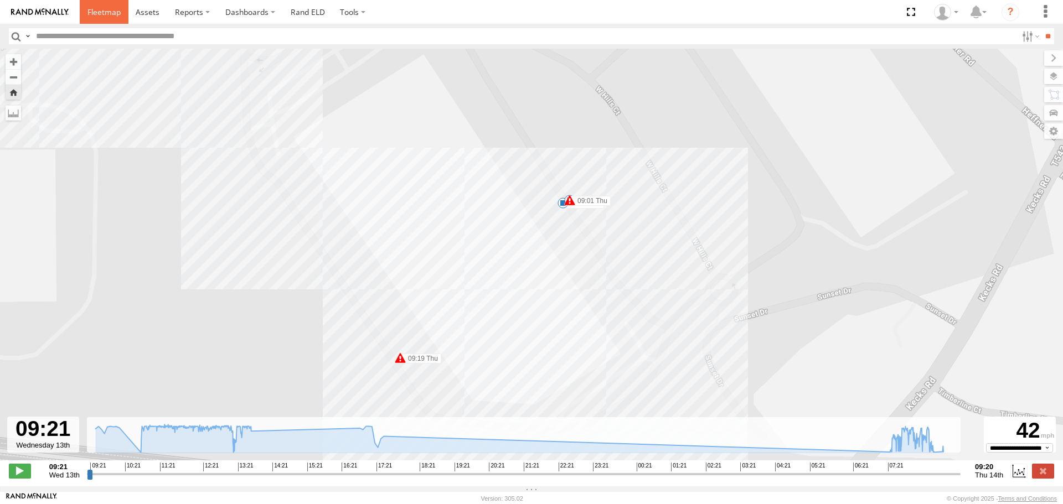
click at [104, 14] on span at bounding box center [103, 12] width 33 height 11
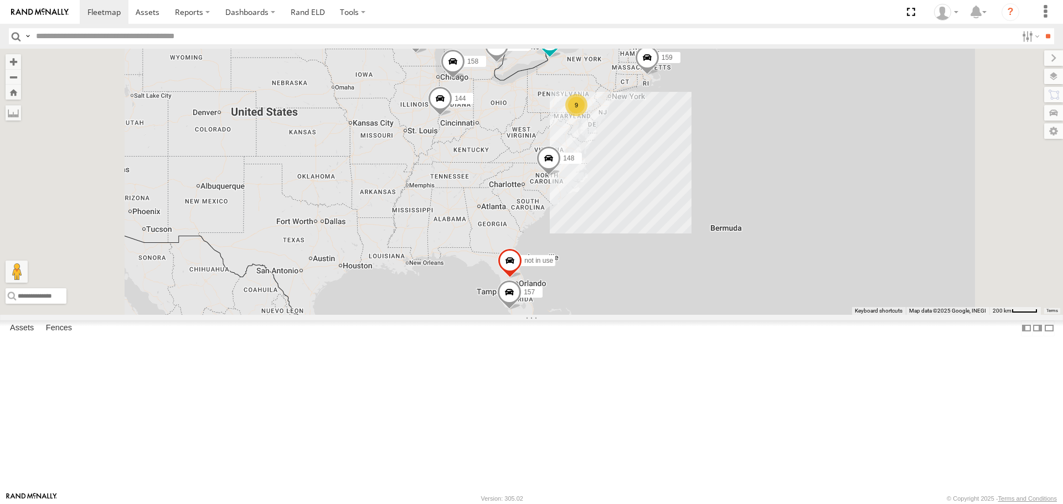
click at [0, 0] on span at bounding box center [0, 0] width 0 height 0
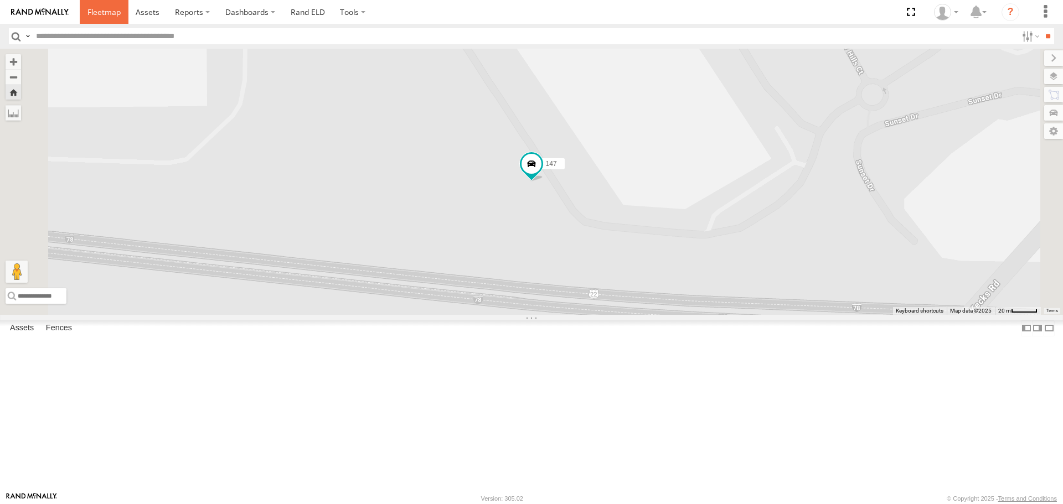
click at [109, 12] on span at bounding box center [103, 12] width 33 height 11
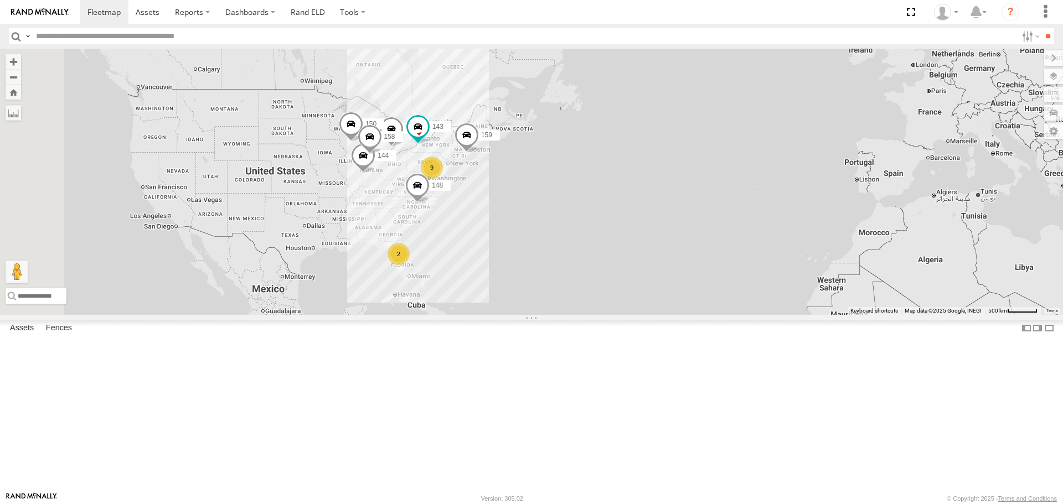
drag, startPoint x: 508, startPoint y: 200, endPoint x: 513, endPoint y: 261, distance: 61.7
click at [375, 173] on span at bounding box center [363, 158] width 24 height 30
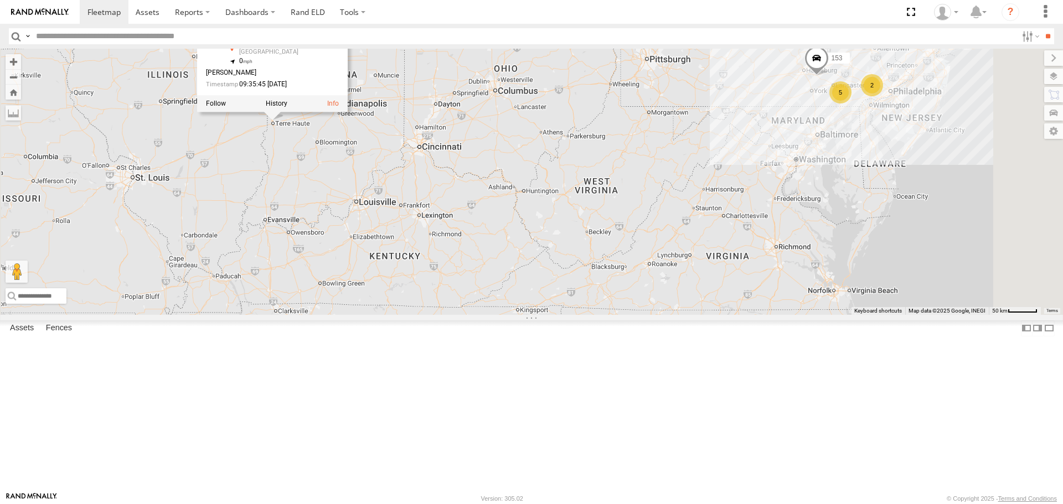
click at [524, 259] on div "148 159 151 150 144 158 143 144 All Assets W Pine Ave West Terre Haute 39.51435…" at bounding box center [531, 182] width 1063 height 266
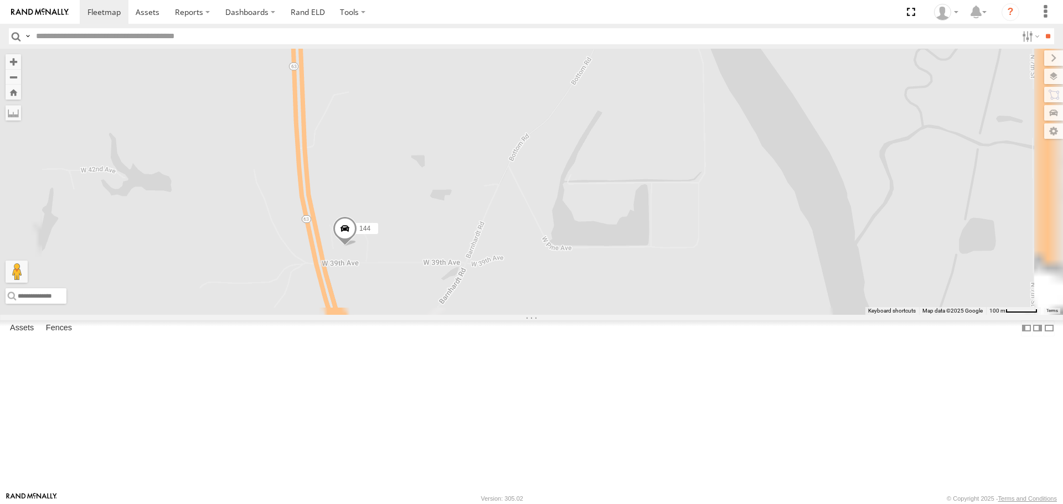
drag, startPoint x: 470, startPoint y: 340, endPoint x: 451, endPoint y: 180, distance: 161.2
click at [451, 179] on div "148 159 151 150 144 158 143 not in use 157 153 147" at bounding box center [531, 182] width 1063 height 266
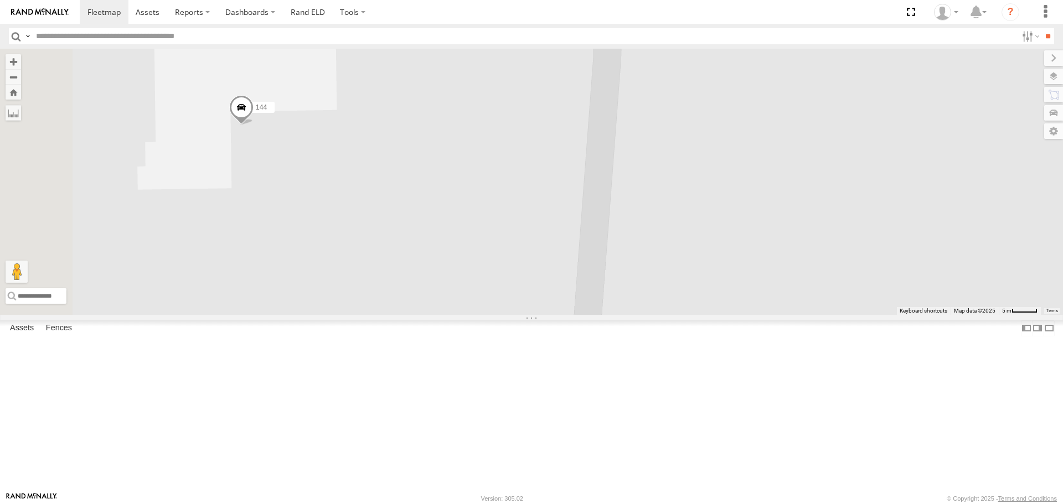
scroll to position [184, 0]
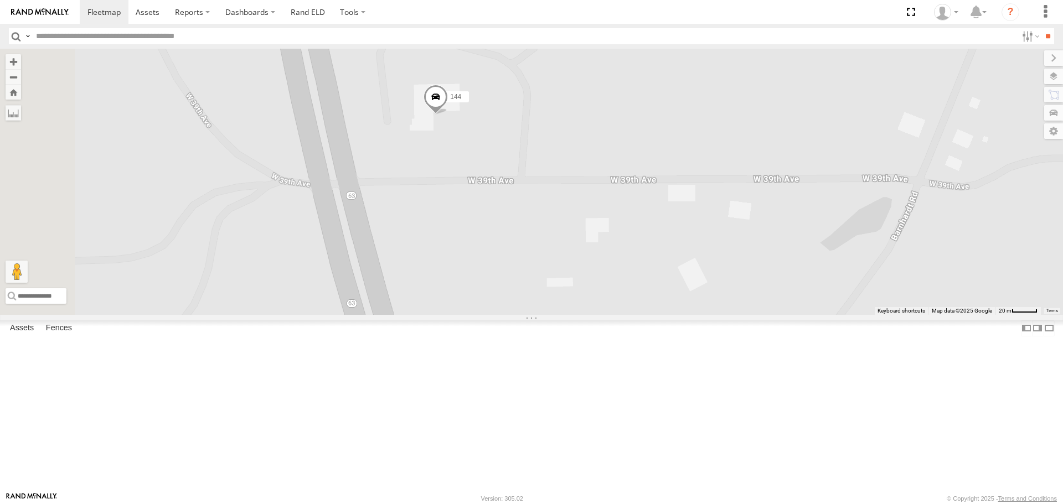
drag, startPoint x: 372, startPoint y: 253, endPoint x: 619, endPoint y: 246, distance: 247.6
click at [619, 246] on div "148 159 151 150 144 158 143 not in use 157 153 147" at bounding box center [531, 182] width 1063 height 266
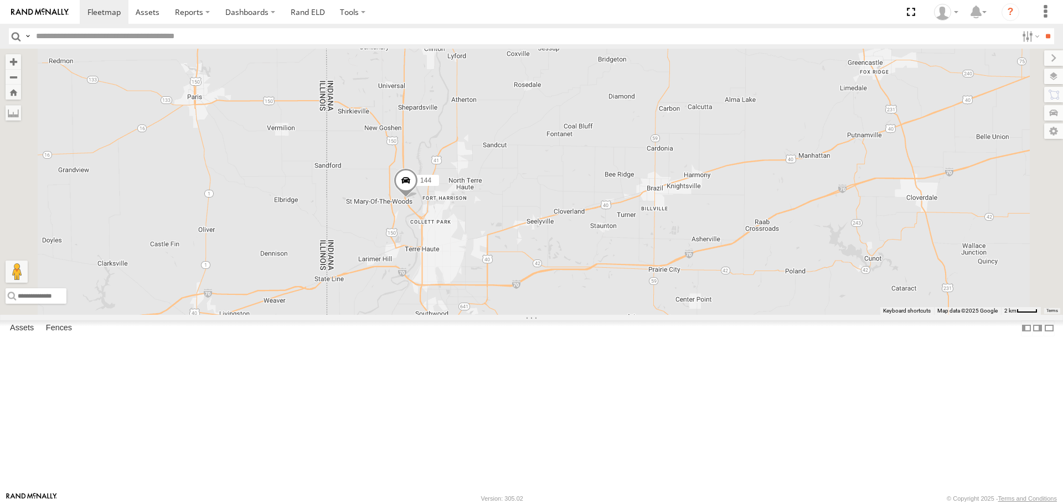
scroll to position [0, 0]
click at [101, 8] on span at bounding box center [103, 12] width 33 height 11
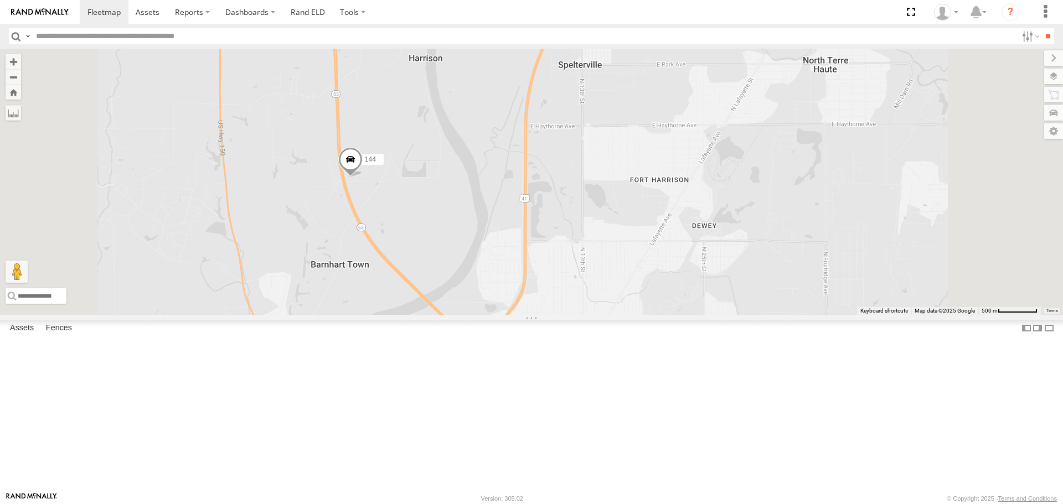
click at [0, 0] on span at bounding box center [0, 0] width 0 height 0
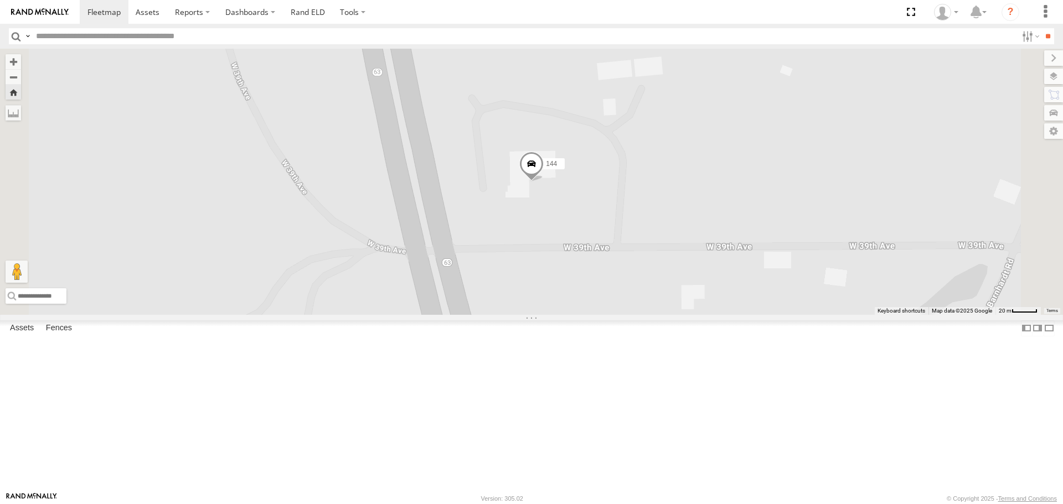
scroll to position [111, 0]
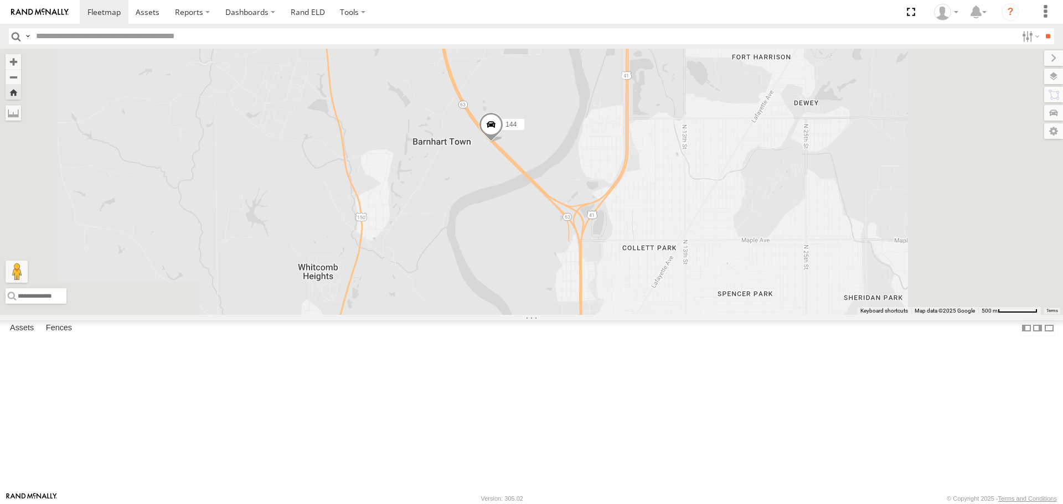
drag, startPoint x: 639, startPoint y: 301, endPoint x: 539, endPoint y: 133, distance: 195.9
click at [539, 133] on div "144" at bounding box center [531, 182] width 1063 height 266
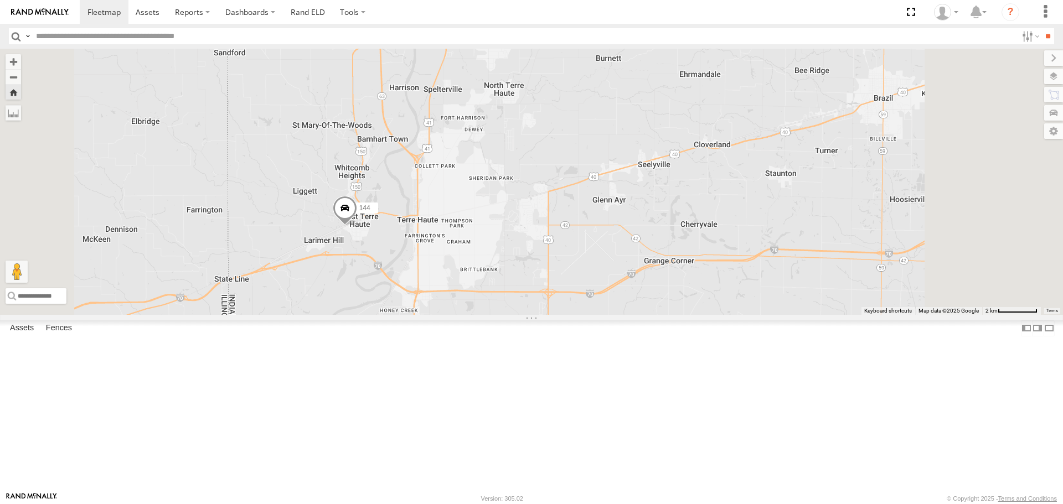
click at [0, 0] on div "All Assets" at bounding box center [0, 0] width 0 height 0
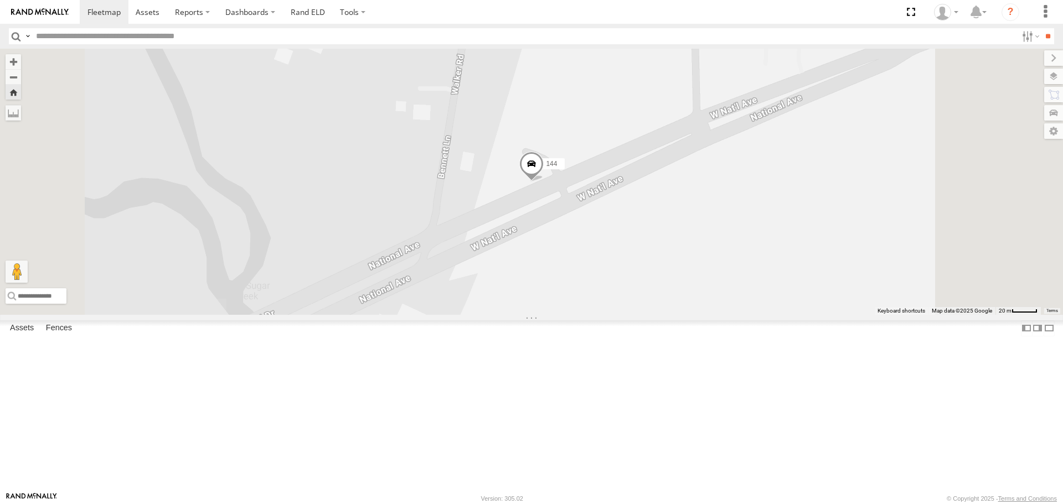
click at [544, 182] on span at bounding box center [531, 167] width 24 height 30
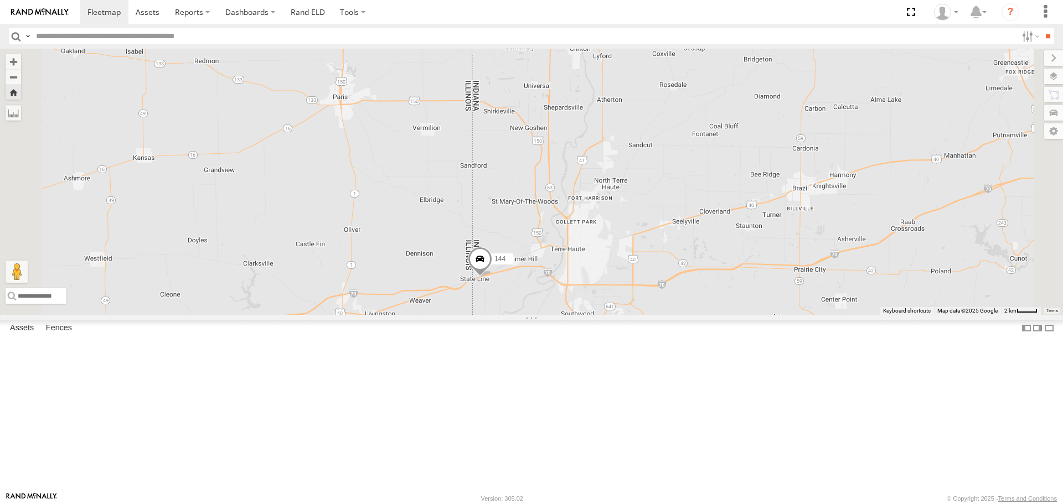
click at [633, 314] on div "144" at bounding box center [531, 182] width 1063 height 266
click at [492, 277] on span at bounding box center [480, 262] width 24 height 30
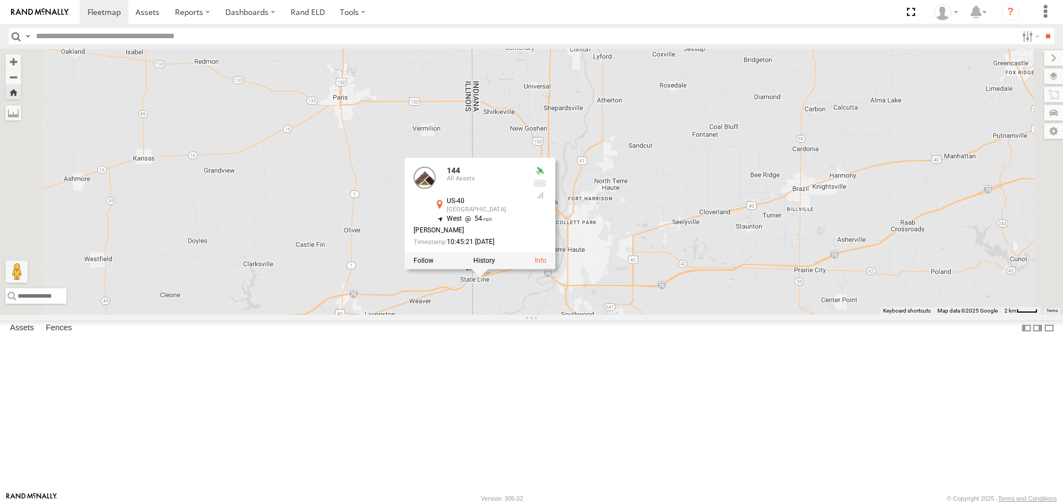
click at [649, 314] on div "144 144 All Assets US-40 West Terre Haute 39.43864 , -87.52253 West 54 Grant Pr…" at bounding box center [531, 182] width 1063 height 266
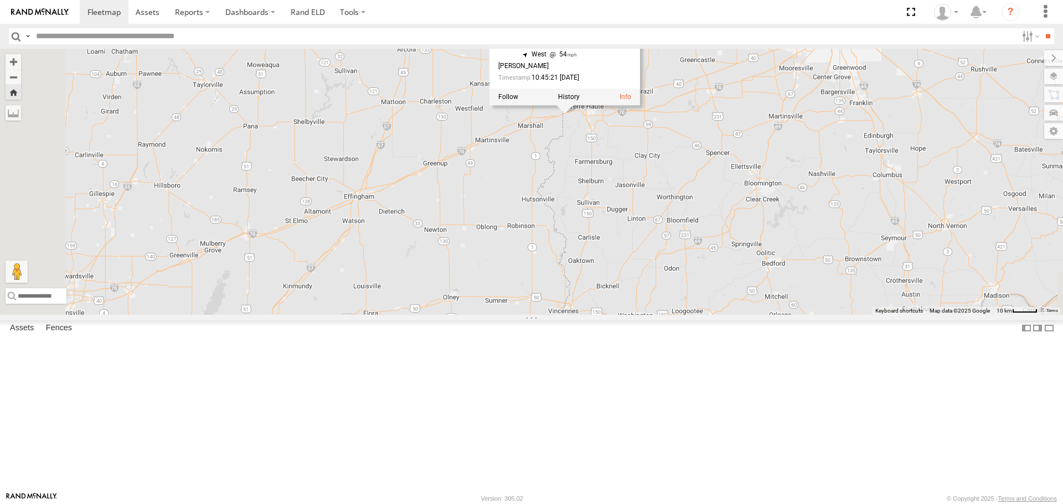
drag, startPoint x: 396, startPoint y: 430, endPoint x: 539, endPoint y: 222, distance: 252.1
click at [539, 222] on div "144 144 All Assets US-40 West Terre Haute 39.43864 , -87.52253 West 54 Grant Pr…" at bounding box center [531, 182] width 1063 height 266
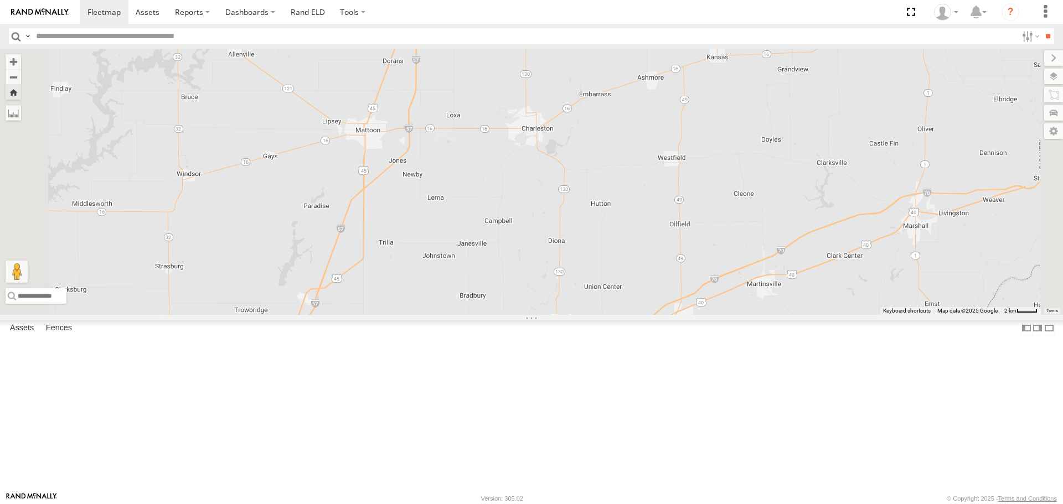
drag, startPoint x: 572, startPoint y: 143, endPoint x: 483, endPoint y: 363, distance: 237.4
click at [483, 314] on div at bounding box center [531, 182] width 1063 height 266
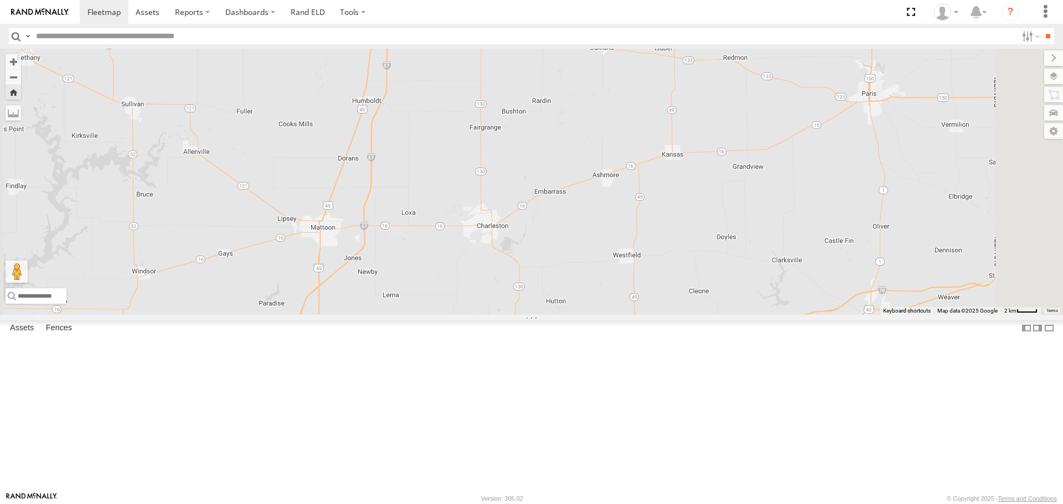
drag, startPoint x: 546, startPoint y: 155, endPoint x: 500, endPoint y: 256, distance: 110.7
click at [500, 256] on div at bounding box center [531, 182] width 1063 height 266
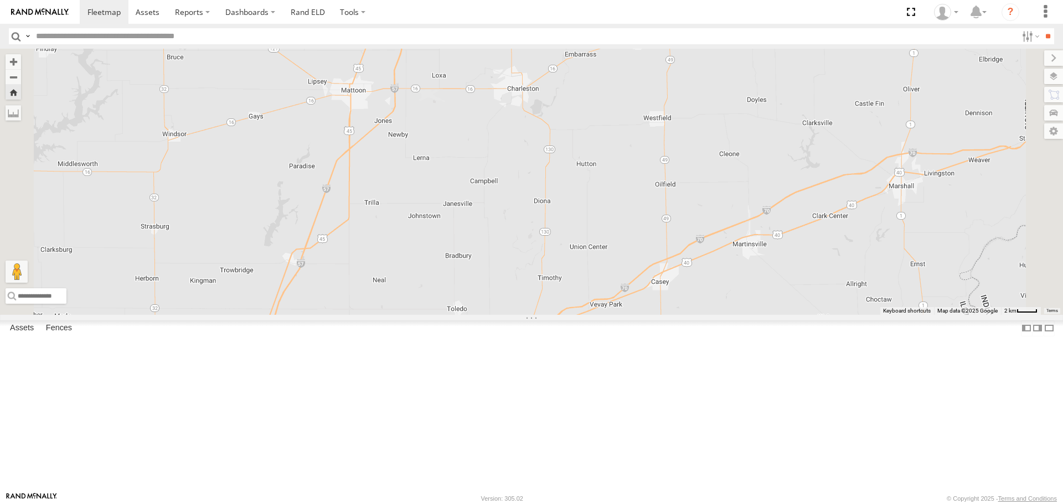
drag, startPoint x: 479, startPoint y: 378, endPoint x: 510, endPoint y: 236, distance: 145.0
click at [510, 236] on div at bounding box center [531, 182] width 1063 height 266
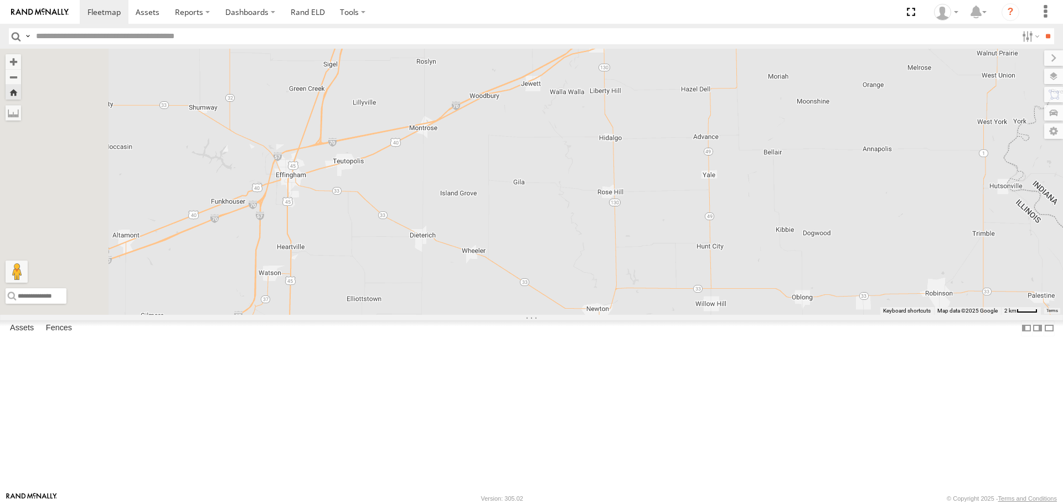
drag, startPoint x: 425, startPoint y: 437, endPoint x: 500, endPoint y: 143, distance: 304.0
click at [500, 143] on div at bounding box center [531, 182] width 1063 height 266
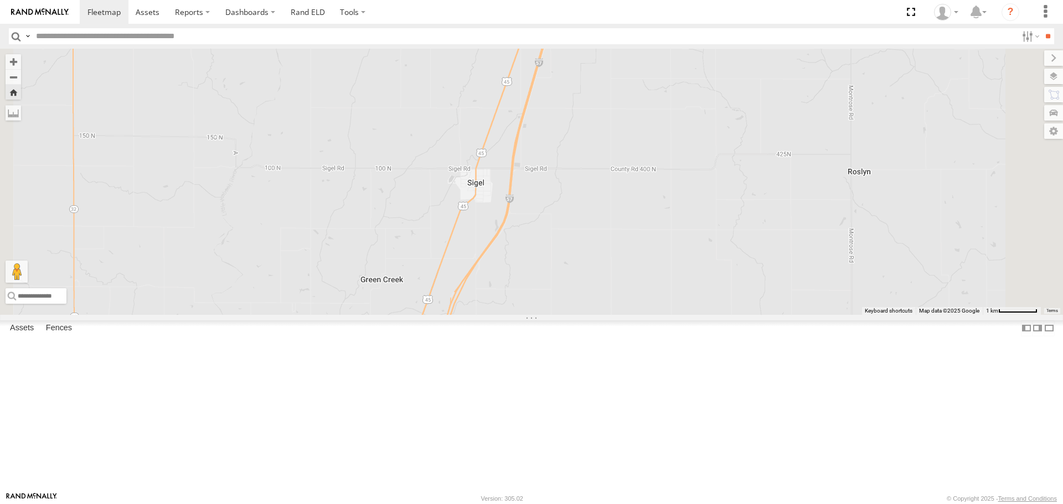
drag, startPoint x: 672, startPoint y: 163, endPoint x: 633, endPoint y: 304, distance: 145.9
click at [633, 304] on div "144" at bounding box center [531, 182] width 1063 height 266
drag, startPoint x: 677, startPoint y: 213, endPoint x: 638, endPoint y: 343, distance: 135.7
click at [638, 314] on div "144" at bounding box center [531, 182] width 1063 height 266
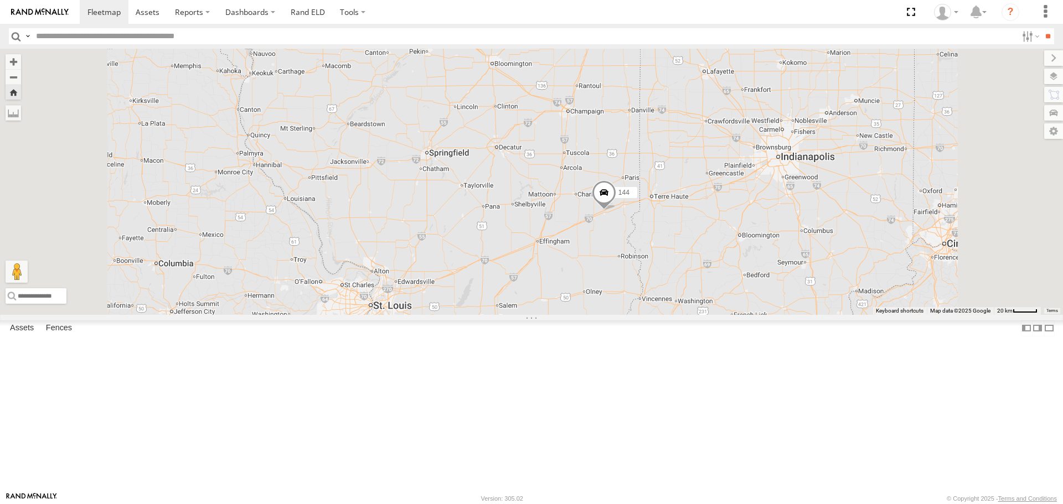
click at [616, 211] on span at bounding box center [604, 196] width 24 height 30
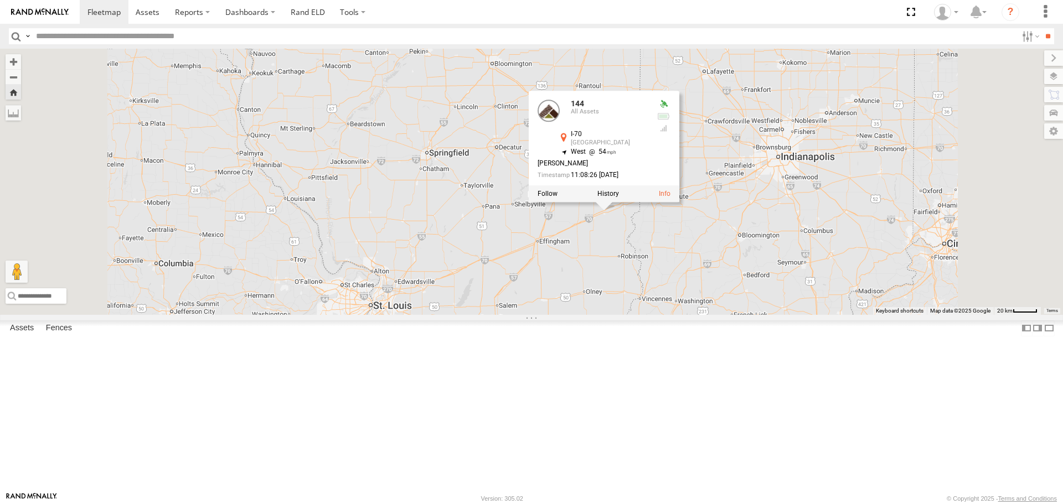
click at [712, 314] on div "144 144 All Assets I-70 Martinsville 39.3577 , -87.886 West 54 Grant Price 11:0…" at bounding box center [531, 182] width 1063 height 266
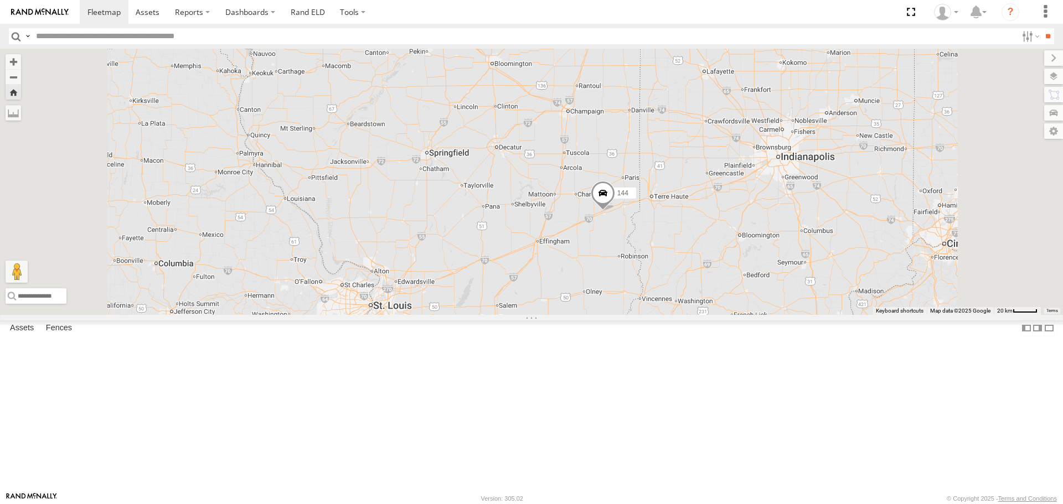
click at [0, 0] on link at bounding box center [0, 0] width 0 height 0
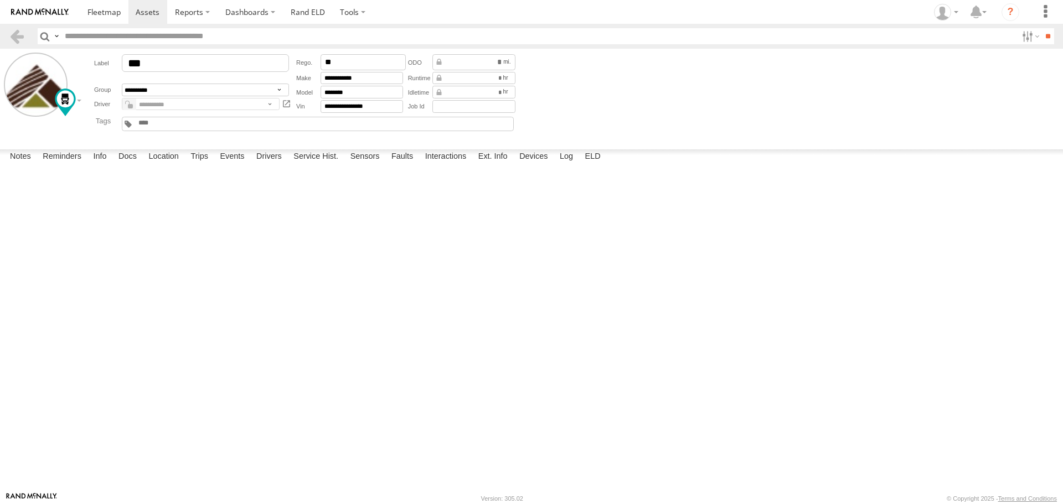
click at [0, 0] on div "07:25 [DATE] 111 1 Engine Coolant Level Voltage below Normal or Shorted to Low …" at bounding box center [0, 0] width 0 height 0
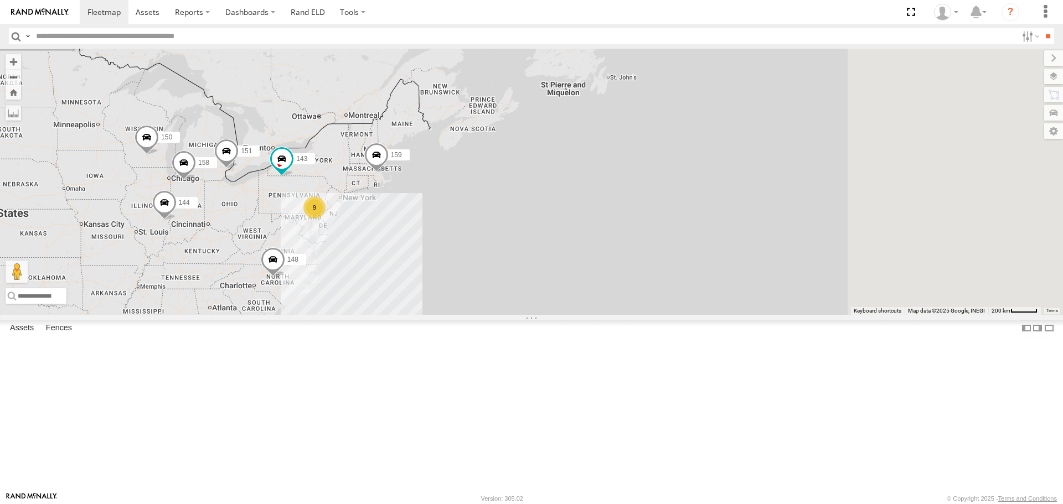
drag, startPoint x: 842, startPoint y: 290, endPoint x: 445, endPoint y: 317, distance: 397.8
click at [445, 314] on div "148 151 150 144 158 not in use 159 143 157 9" at bounding box center [531, 182] width 1063 height 266
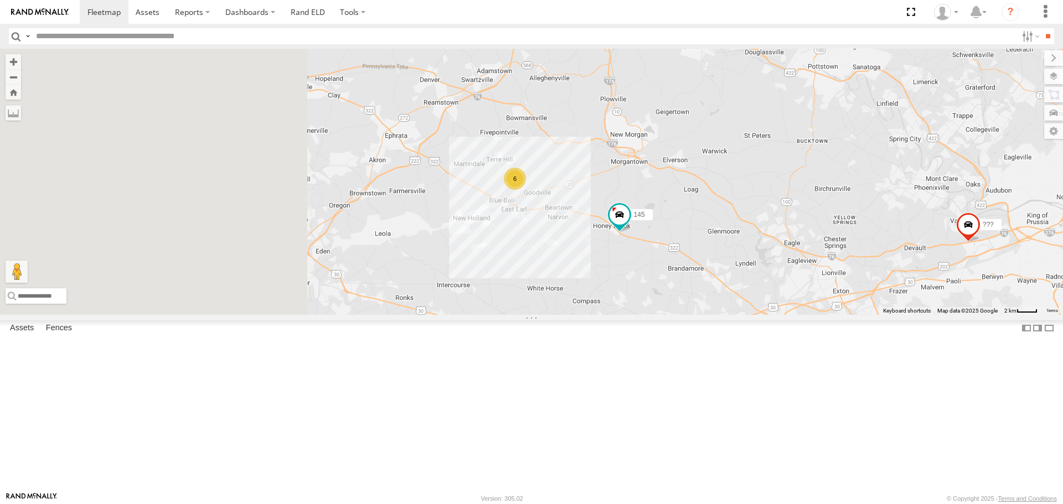
drag, startPoint x: 409, startPoint y: 295, endPoint x: 706, endPoint y: 264, distance: 298.8
click at [706, 264] on div "148 151 150 144 158 not in use 159 143 157 145 156 ??? 6" at bounding box center [531, 182] width 1063 height 266
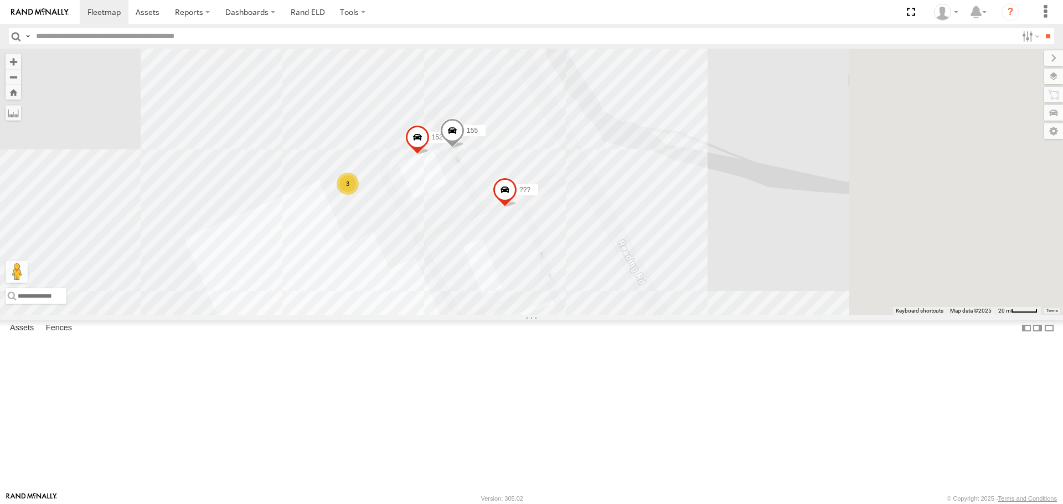
drag, startPoint x: 795, startPoint y: 163, endPoint x: 585, endPoint y: 330, distance: 268.4
click at [585, 314] on div "148 151 150 144 158 not in use 159 143 157 145 156 ??? 3 152 155 ???" at bounding box center [531, 182] width 1063 height 266
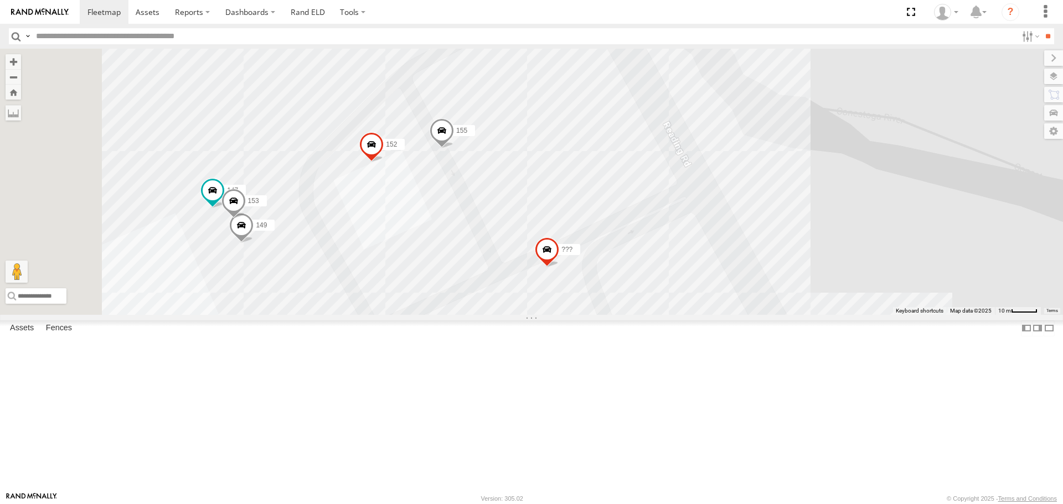
drag, startPoint x: 503, startPoint y: 273, endPoint x: 644, endPoint y: 273, distance: 141.7
click at [644, 273] on div "148 151 150 144 158 not in use 159 143 157 145 156 ??? 152 155 ??? 153 147 149" at bounding box center [531, 182] width 1063 height 266
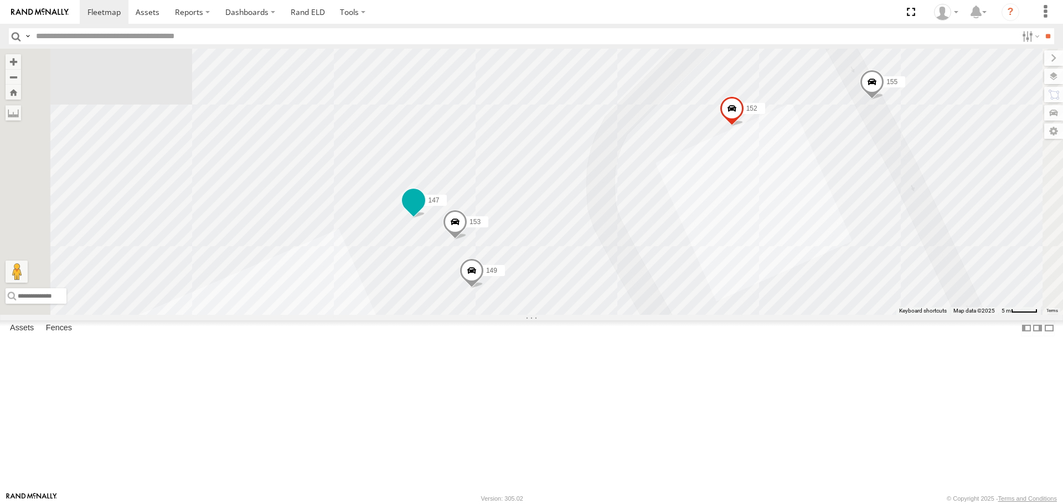
click at [424, 211] on span at bounding box center [414, 201] width 20 height 20
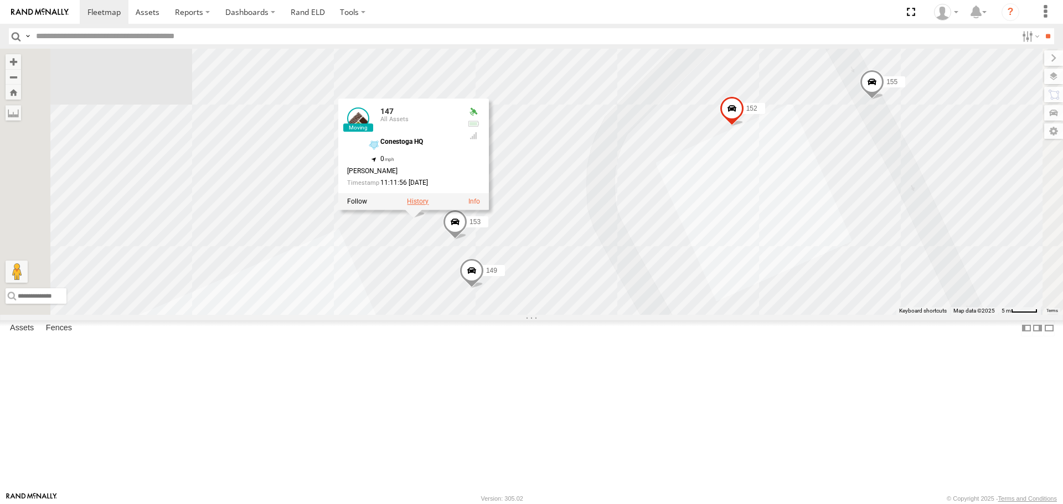
click at [429, 206] on label at bounding box center [418, 202] width 22 height 8
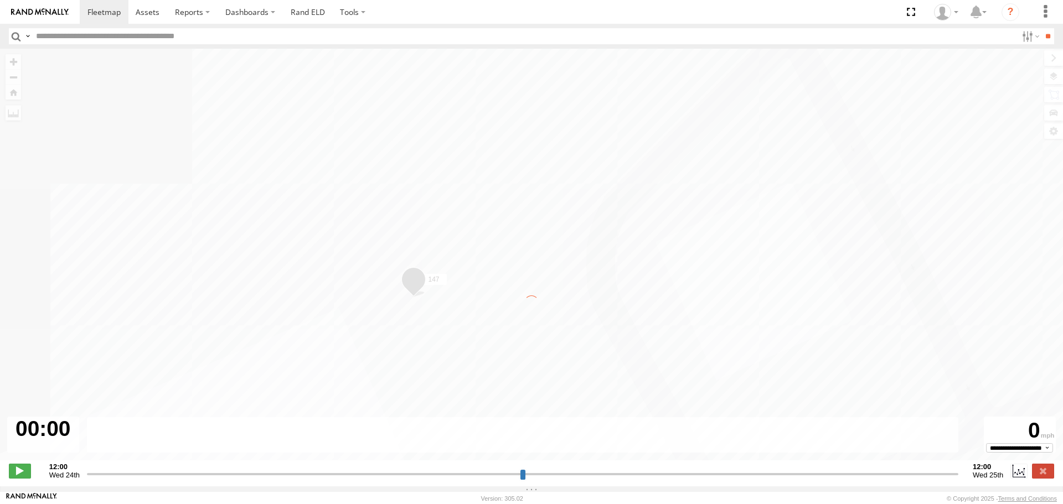
type input "**********"
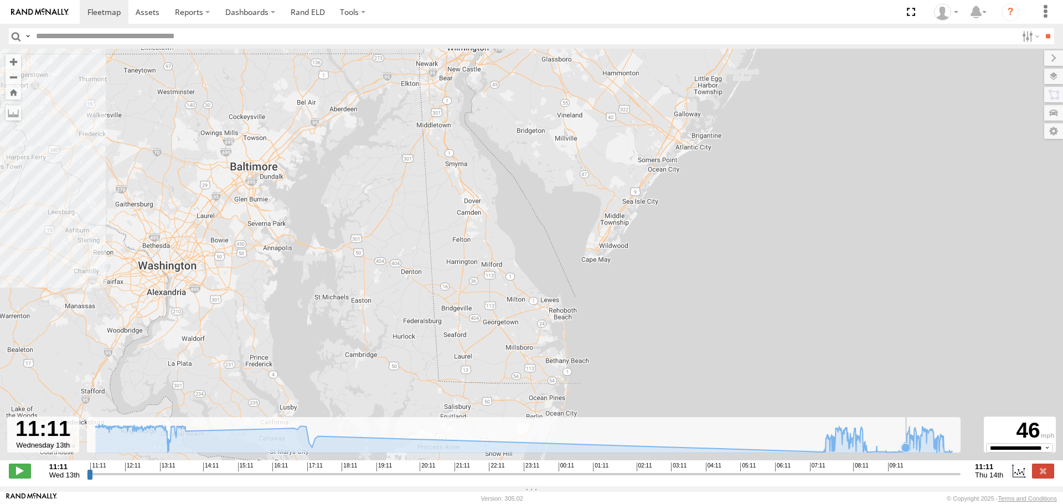
click at [906, 452] on icon at bounding box center [905, 447] width 9 height 9
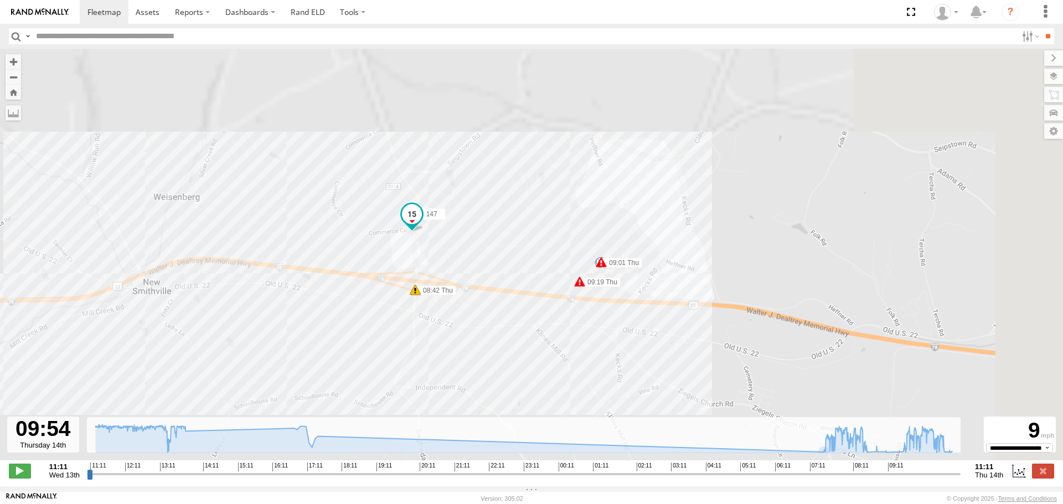
drag, startPoint x: 655, startPoint y: 146, endPoint x: 498, endPoint y: 383, distance: 284.8
click at [498, 383] on div "147 11:41 Wed 12:04 Wed 12:30 Wed 12:43 Wed 13:17 Wed 13:22 Wed 13:48 Wed 14:03…" at bounding box center [531, 261] width 1063 height 424
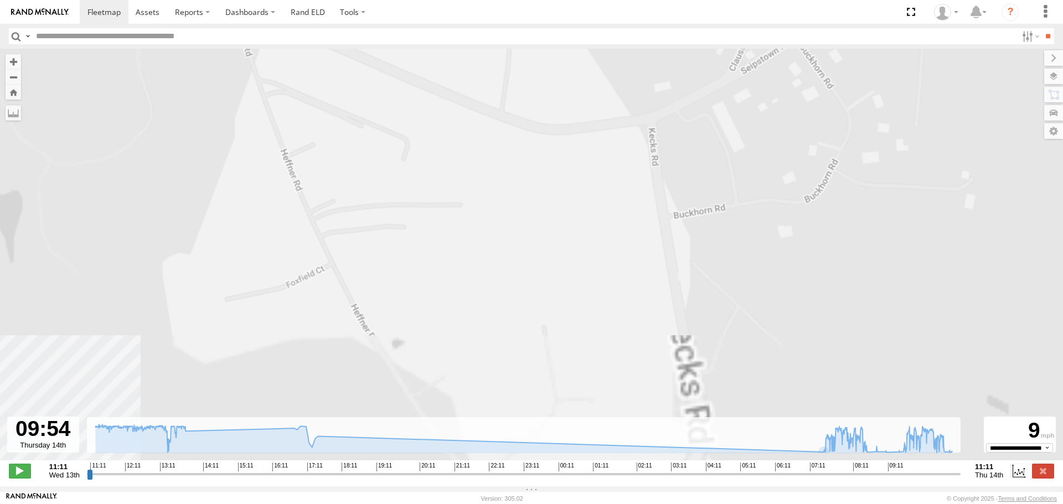
drag, startPoint x: 601, startPoint y: 195, endPoint x: 618, endPoint y: 135, distance: 62.2
click at [618, 132] on div "147 11:41 Wed 12:04 Wed 12:30 Wed 12:43 Wed 13:17 Wed 13:22 Wed 13:48 Wed 14:03…" at bounding box center [531, 261] width 1063 height 424
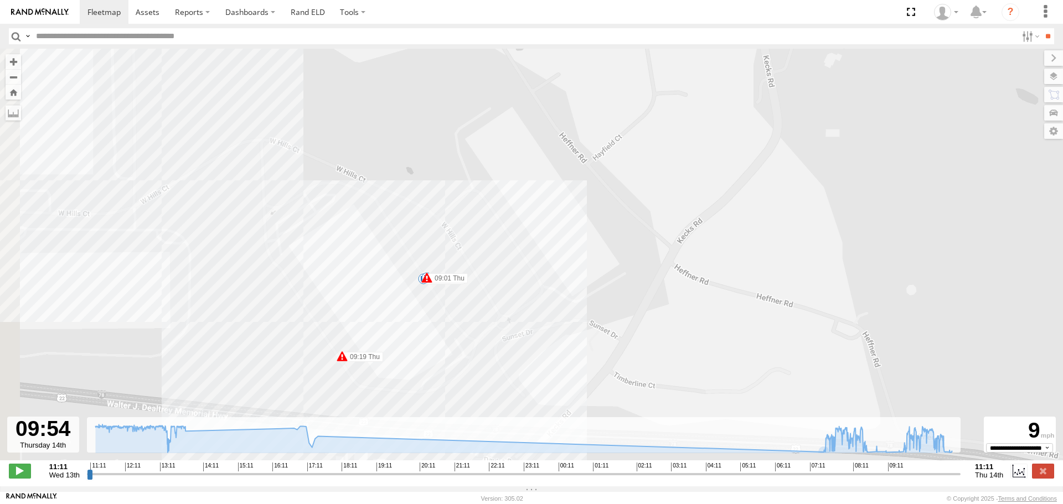
drag, startPoint x: 426, startPoint y: 272, endPoint x: 472, endPoint y: 165, distance: 116.1
click at [472, 165] on div "147 11:41 Wed 12:04 Wed 12:30 Wed 12:43 Wed 13:17 Wed 13:22 Wed 13:48 Wed 14:03…" at bounding box center [531, 261] width 1063 height 424
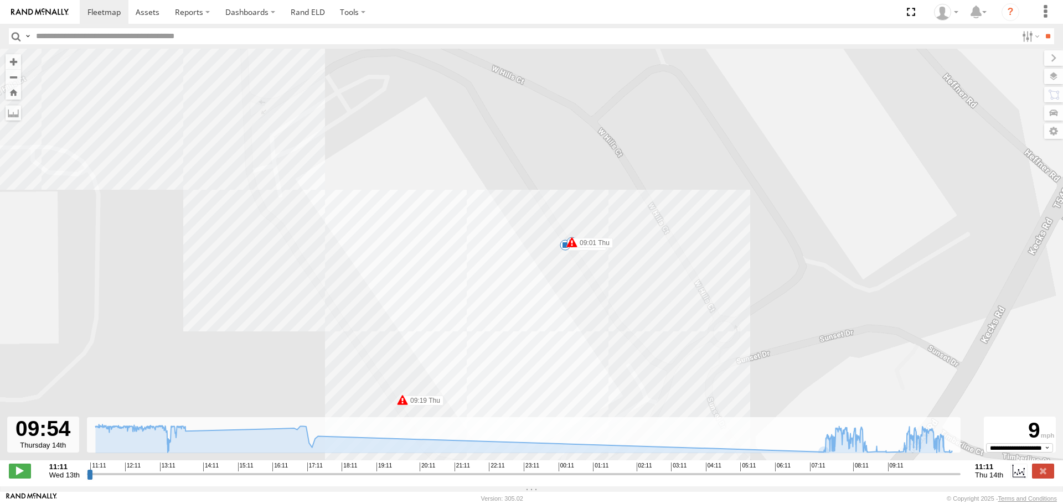
drag, startPoint x: 603, startPoint y: 226, endPoint x: 611, endPoint y: 412, distance: 186.2
click at [611, 412] on div "147 11:41 Wed 12:04 Wed 12:30 Wed 12:43 Wed 13:17 Wed 13:22 Wed 13:48 Wed 14:03…" at bounding box center [531, 261] width 1063 height 424
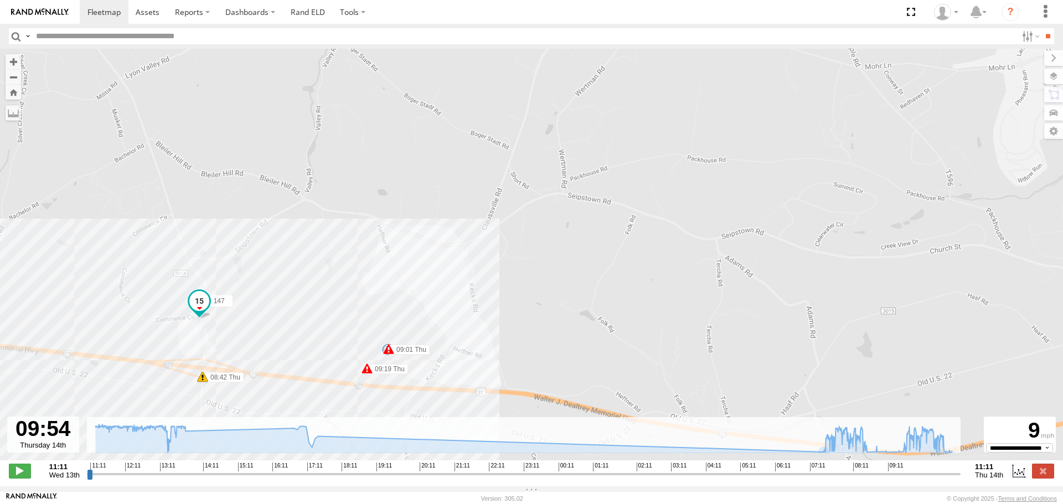
click at [201, 301] on span at bounding box center [199, 301] width 20 height 20
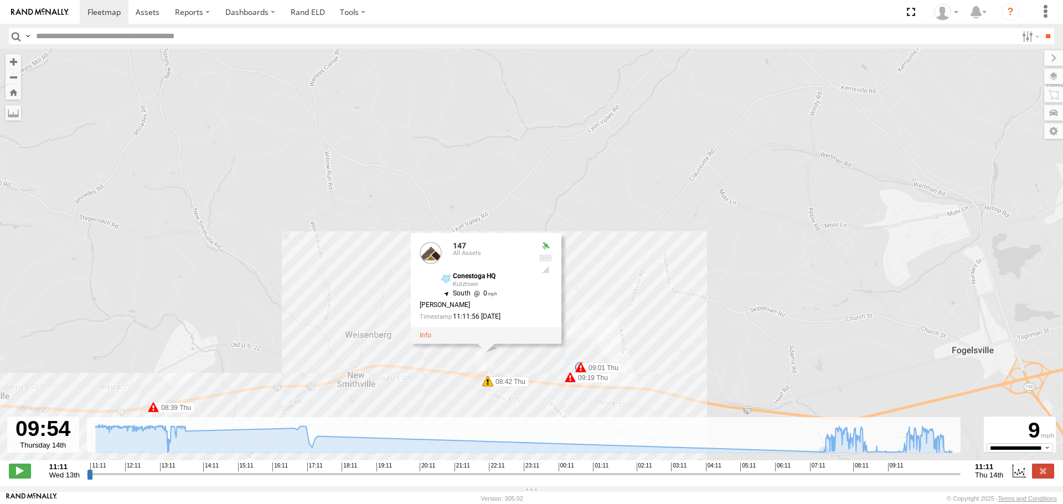
click at [569, 381] on span at bounding box center [570, 377] width 11 height 11
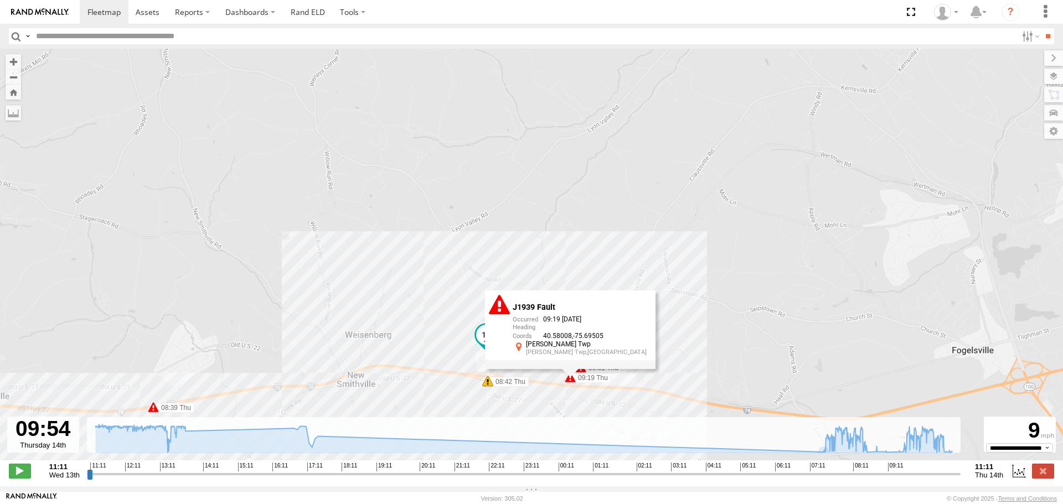
click at [663, 369] on div "147 11:41 Wed 12:04 Wed 12:30 Wed 12:43 Wed 13:17 Wed 13:22 Wed 13:48 Wed 14:03…" at bounding box center [531, 261] width 1063 height 424
click at [703, 328] on div "147 11:41 Wed 12:04 Wed 12:30 Wed 12:43 Wed 13:17 Wed 13:22 Wed 13:48 Wed 14:03…" at bounding box center [531, 261] width 1063 height 424
click at [487, 335] on span at bounding box center [486, 334] width 20 height 20
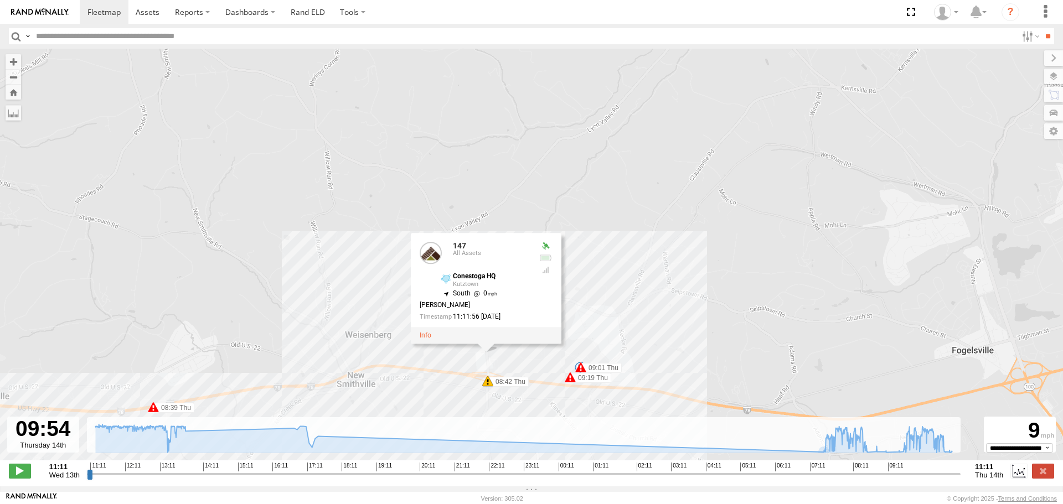
click at [579, 369] on span at bounding box center [580, 367] width 11 height 11
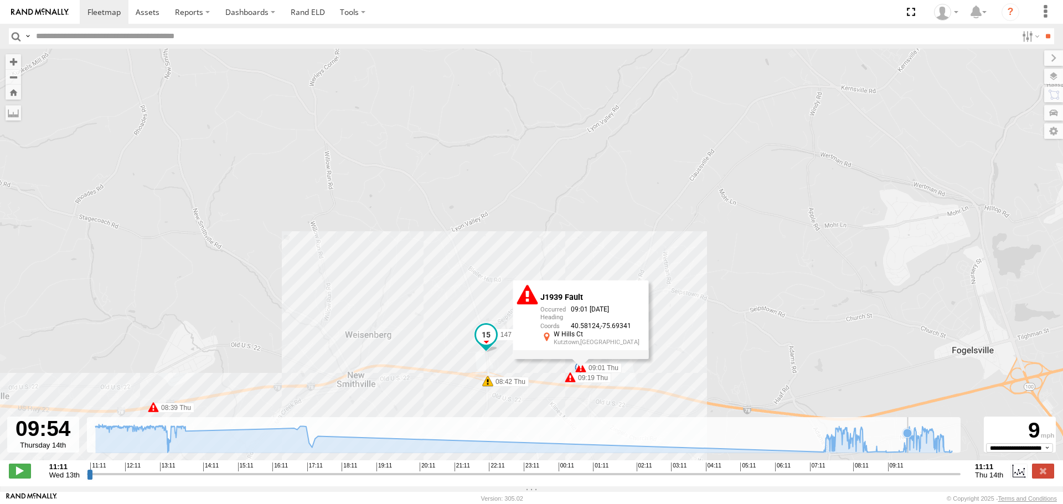
click at [908, 453] on icon at bounding box center [524, 439] width 868 height 28
click at [677, 332] on div "147 11:41 Wed 12:04 Wed 12:30 Wed 12:43 Wed 13:17 Wed 13:22 Wed 13:48 Wed 14:03…" at bounding box center [531, 261] width 1063 height 424
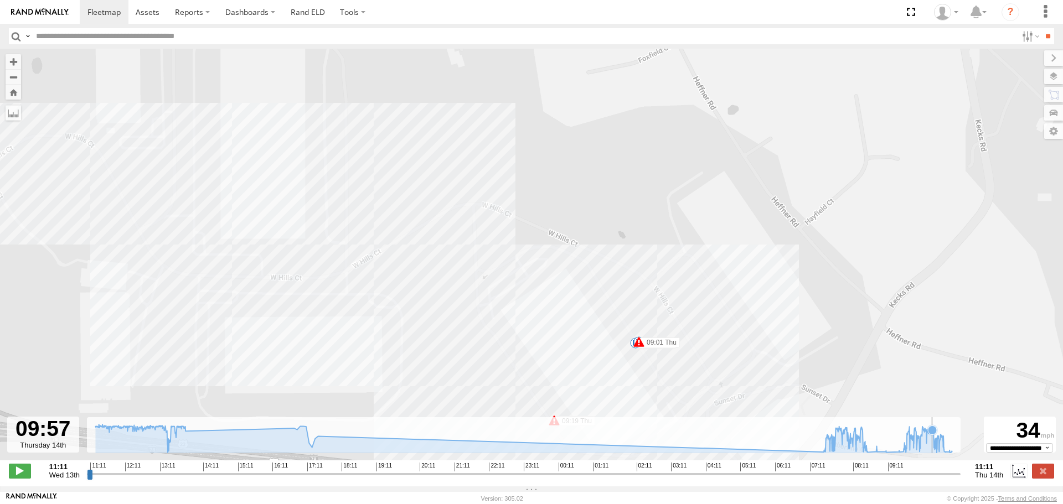
click at [932, 436] on icon at bounding box center [932, 430] width 11 height 11
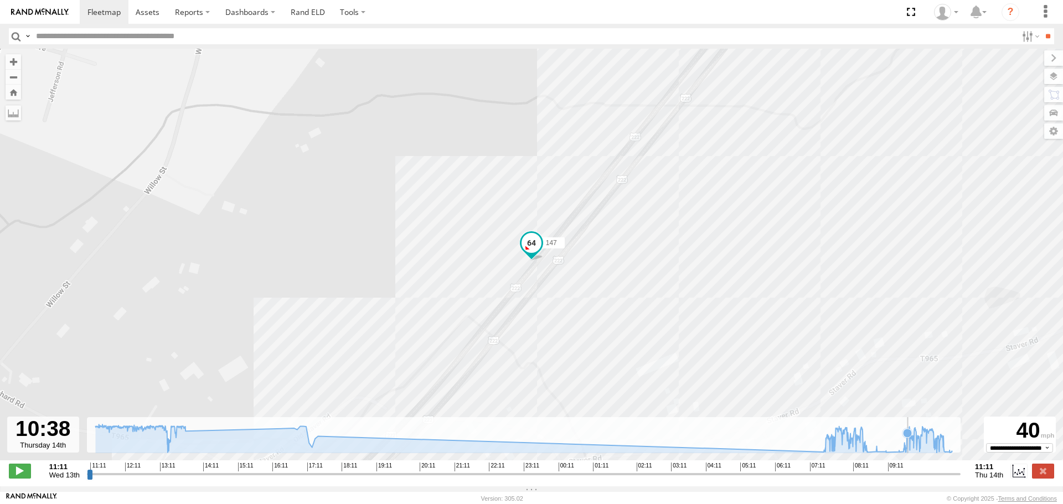
click at [908, 447] on icon at bounding box center [524, 439] width 868 height 28
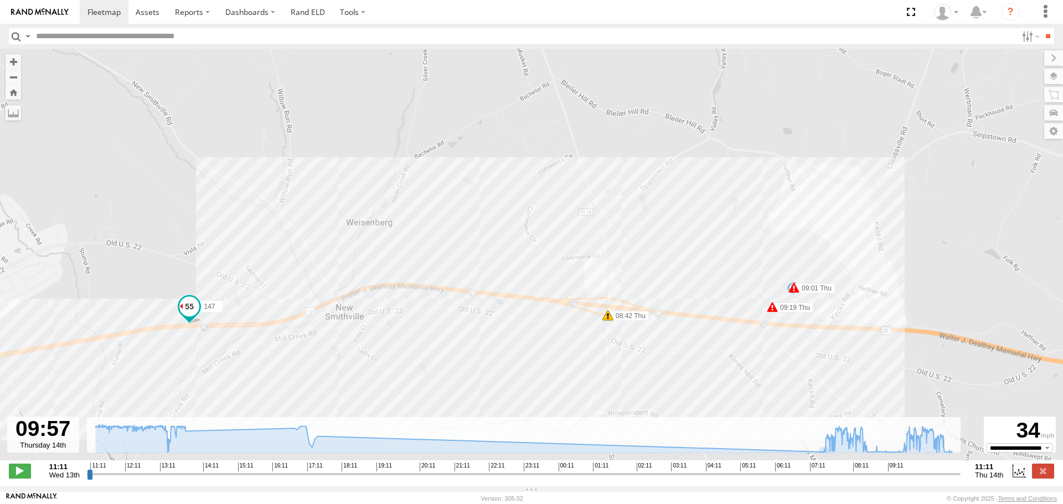
drag, startPoint x: 963, startPoint y: 352, endPoint x: 533, endPoint y: 356, distance: 429.6
click at [533, 356] on div "147 11:41 Wed 12:04 Wed 12:30 Wed 12:43 Wed 13:17 Wed 13:22 Wed 13:48 Wed 14:03…" at bounding box center [531, 261] width 1063 height 424
click at [906, 447] on icon at bounding box center [524, 439] width 868 height 28
click at [609, 240] on span at bounding box center [605, 240] width 20 height 20
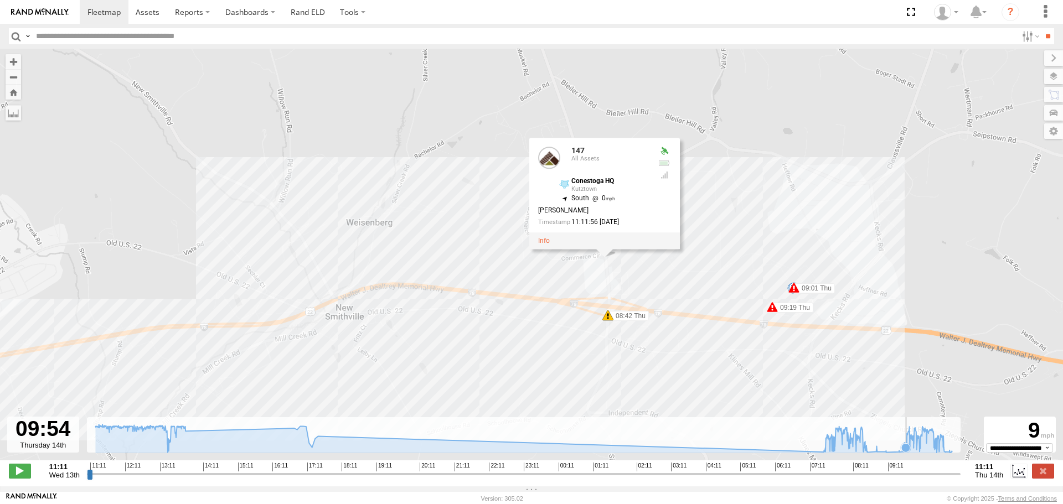
click at [906, 453] on icon at bounding box center [905, 447] width 11 height 11
click at [905, 452] on icon at bounding box center [904, 446] width 11 height 11
